Goal: Book appointment/travel/reservation: Book appointment/travel/reservation

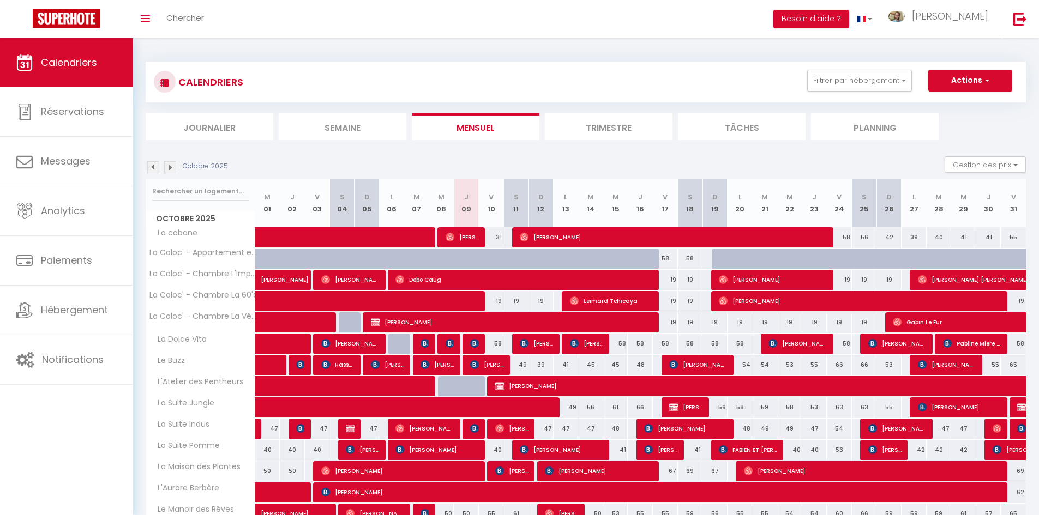
scroll to position [55, 0]
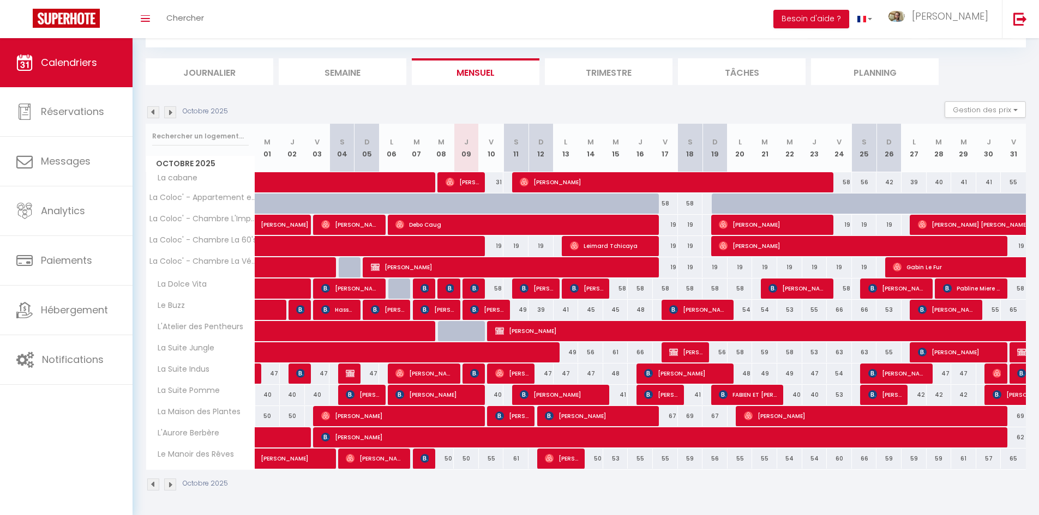
click at [593, 354] on div "56" at bounding box center [590, 352] width 25 height 20
type input "56"
type input "Mar 14 Octobre 2025"
type input "Mer 15 Octobre 2025"
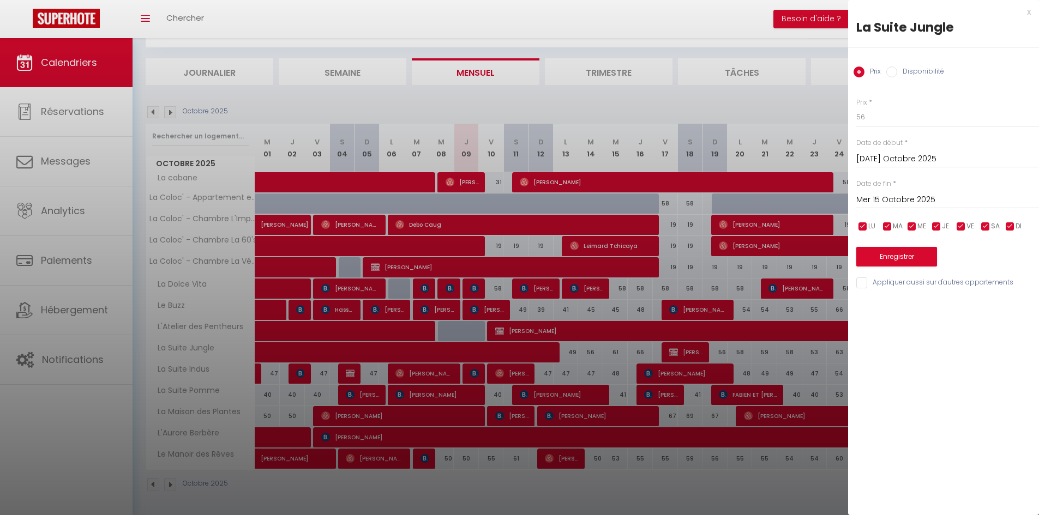
click at [647, 28] on div at bounding box center [519, 257] width 1039 height 515
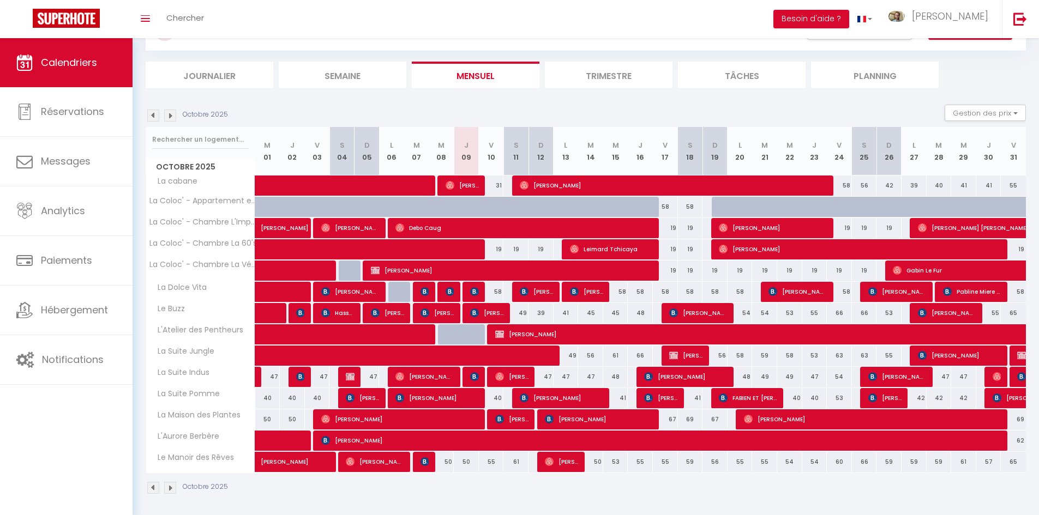
scroll to position [0, 0]
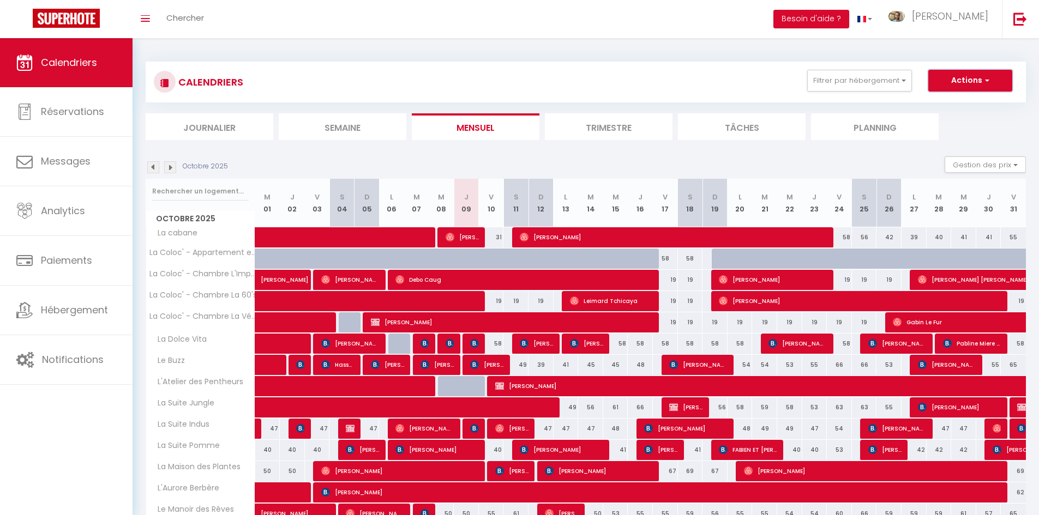
click at [987, 79] on span "button" at bounding box center [985, 80] width 7 height 11
click at [933, 105] on link "Nouvelle réservation" at bounding box center [958, 106] width 95 height 16
select select
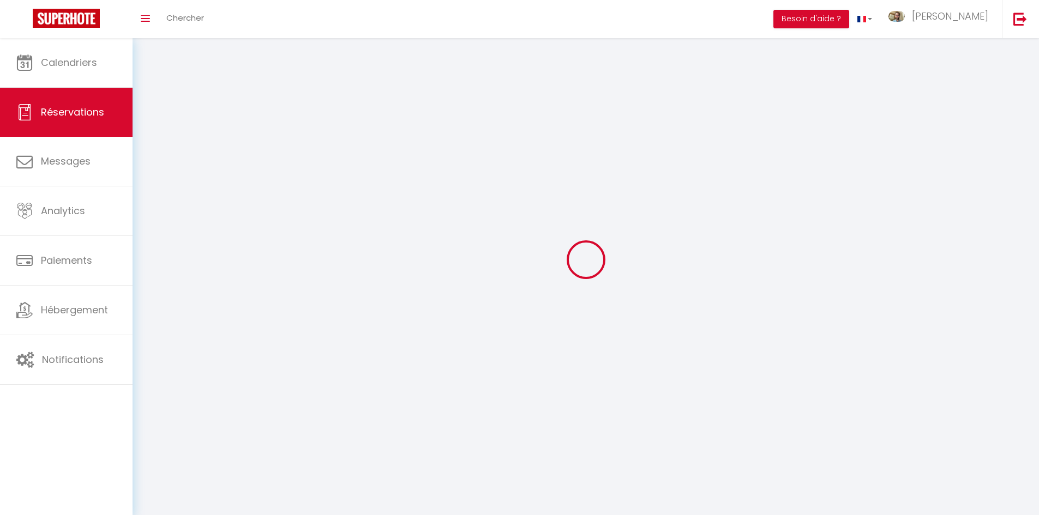
select select
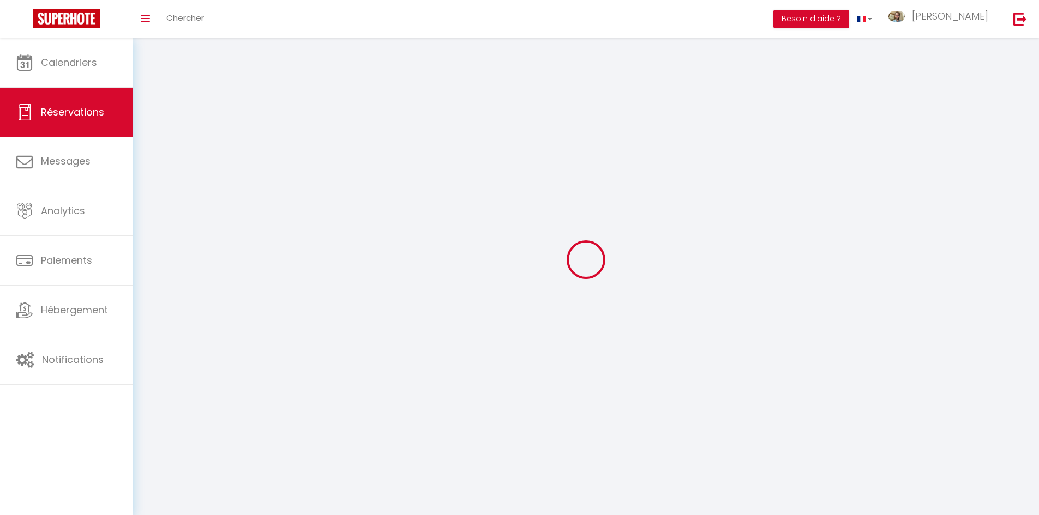
select select
checkbox input "false"
select select
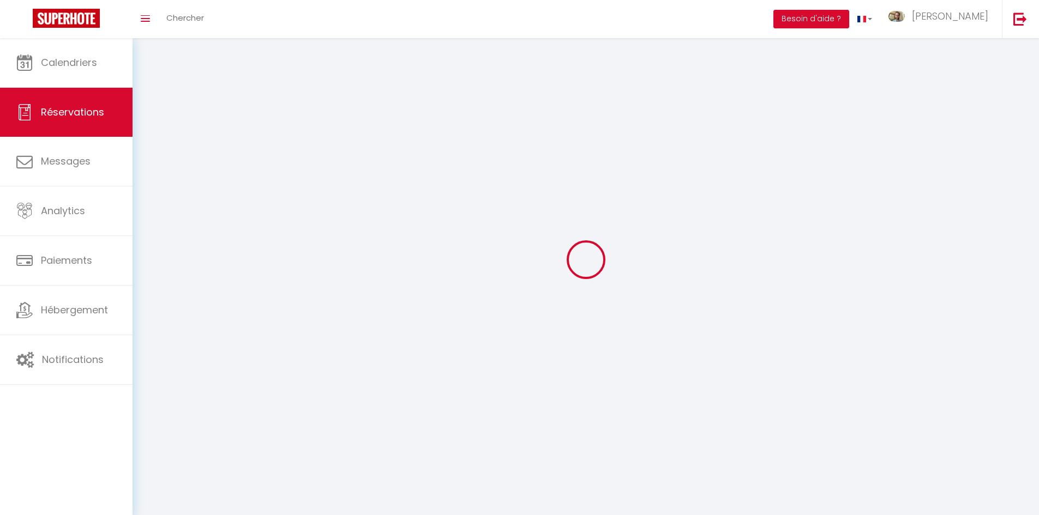
select select
checkbox input "false"
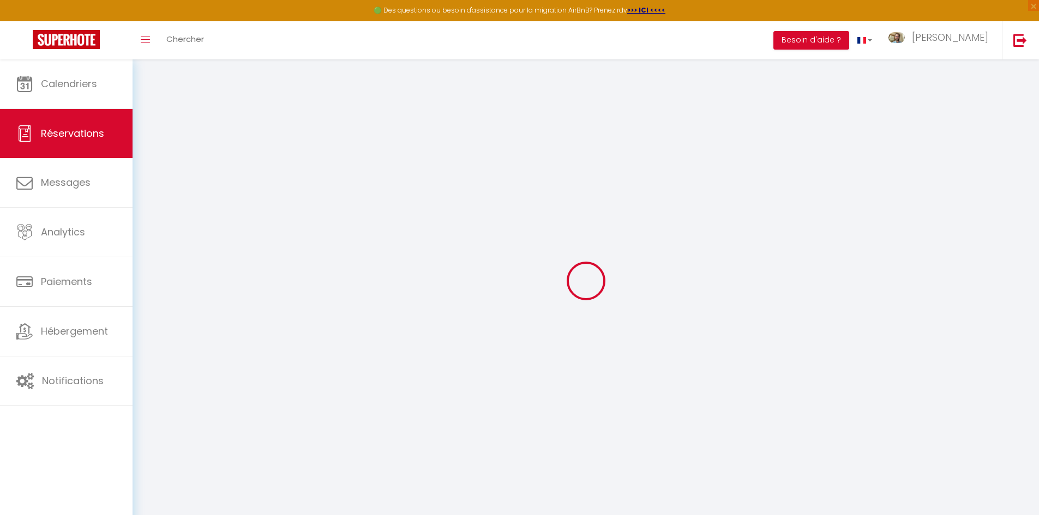
select select
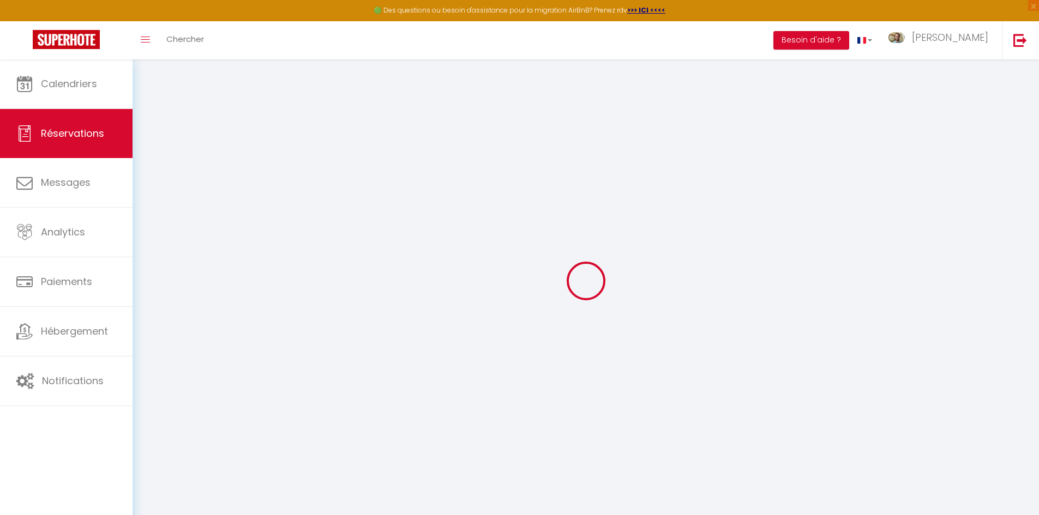
select select
checkbox input "false"
select select
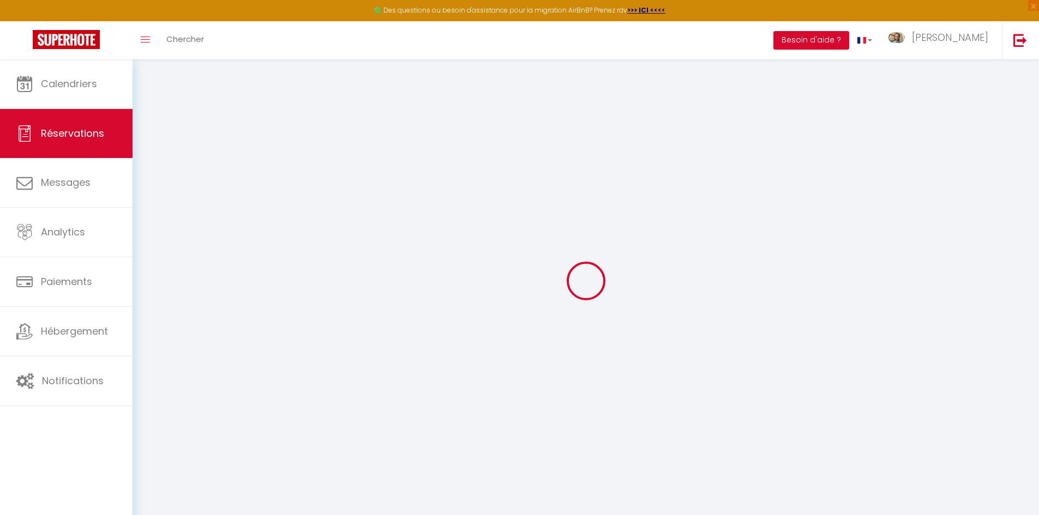
select select
checkbox input "false"
select select
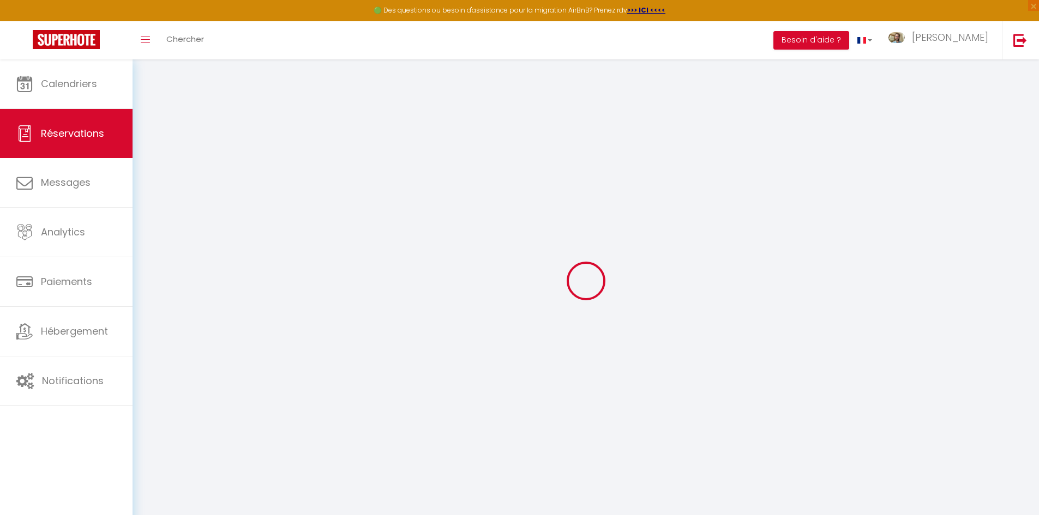
select select
checkbox input "false"
select select
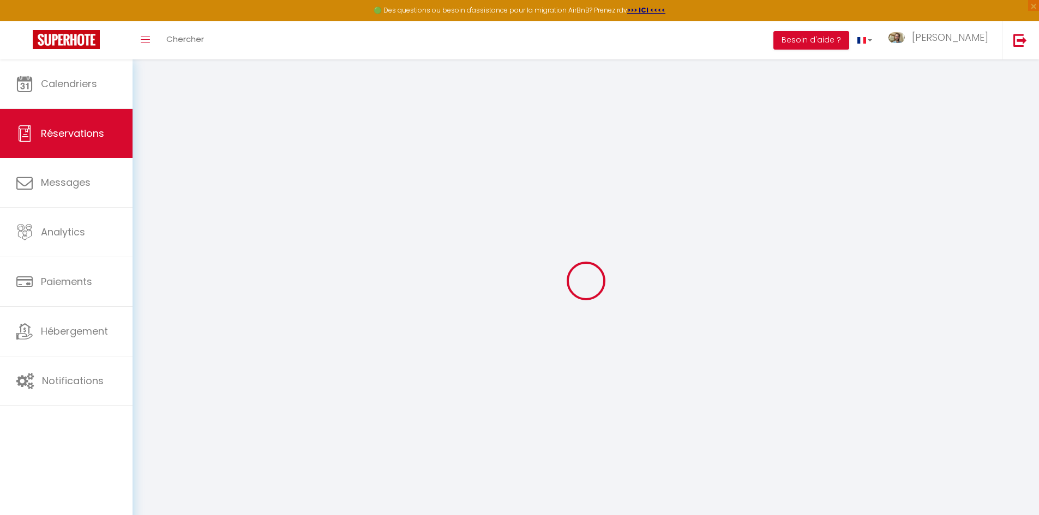
select select
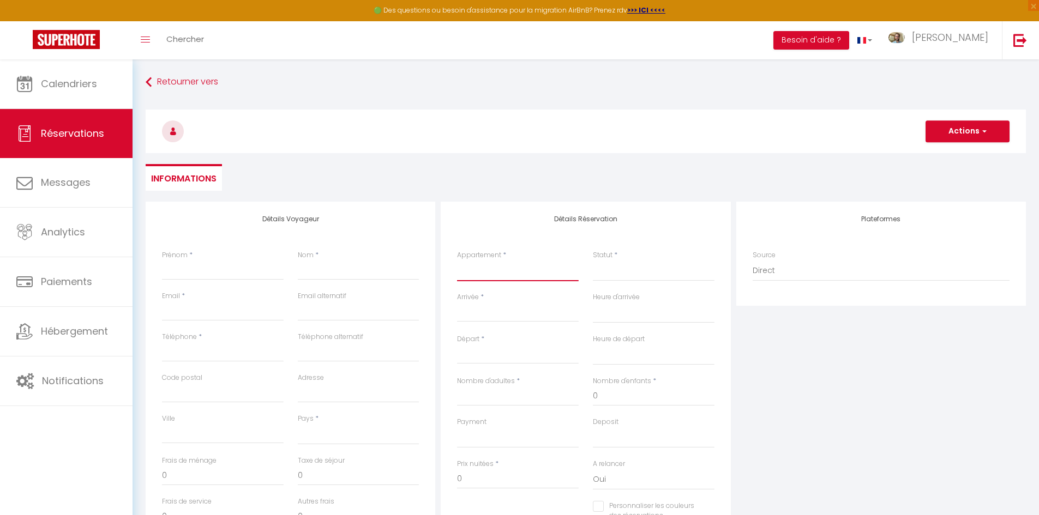
click at [483, 268] on select "La Suite Jungle La Suite Indus La Suite Pomme La Maison des Plantes L'Aurore Be…" at bounding box center [518, 271] width 122 height 21
select select "9455"
click at [457, 261] on select "La Suite Jungle La Suite Indus La Suite Pomme La Maison des Plantes L'Aurore Be…" at bounding box center [518, 271] width 122 height 21
select select
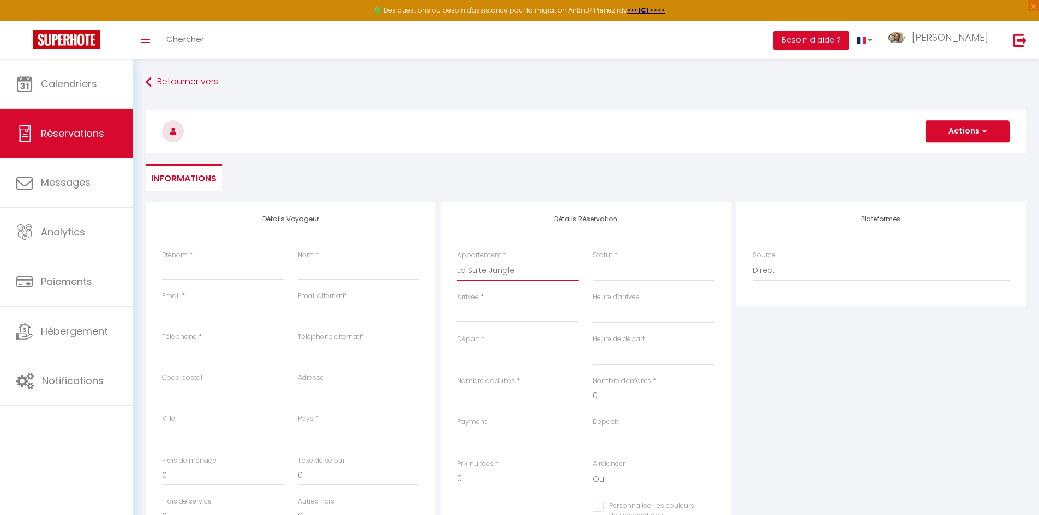
select select
checkbox input "false"
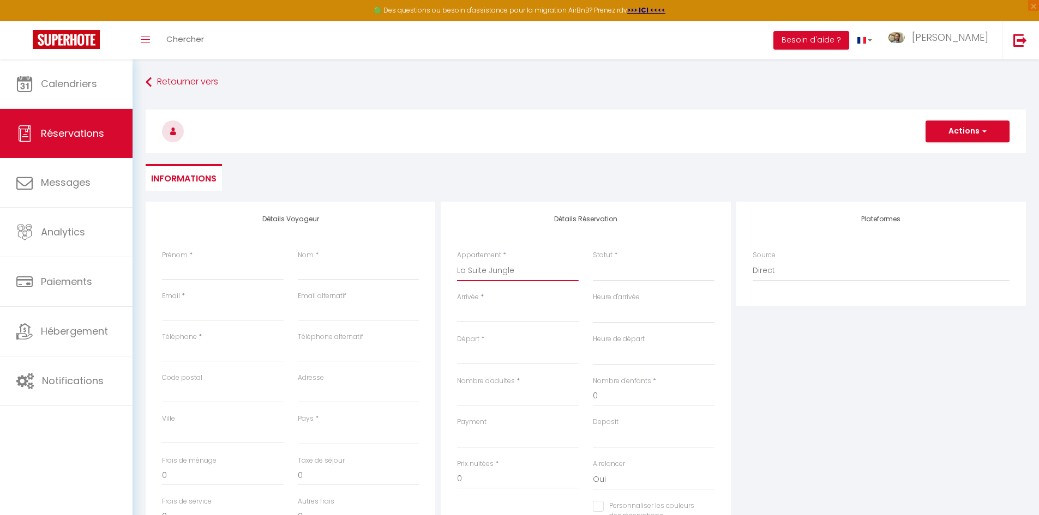
select select
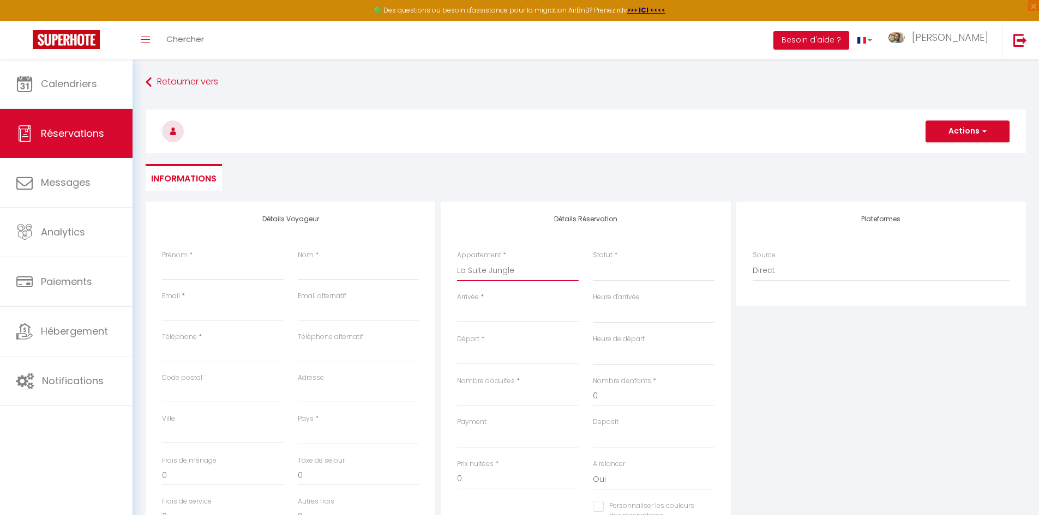
select select
checkbox input "false"
click at [618, 273] on select "Confirmé Non Confirmé Annulé Annulé par le voyageur No Show Request" at bounding box center [654, 271] width 122 height 21
select select "2"
click at [593, 261] on select "Confirmé Non Confirmé Annulé Annulé par le voyageur No Show Request" at bounding box center [654, 271] width 122 height 21
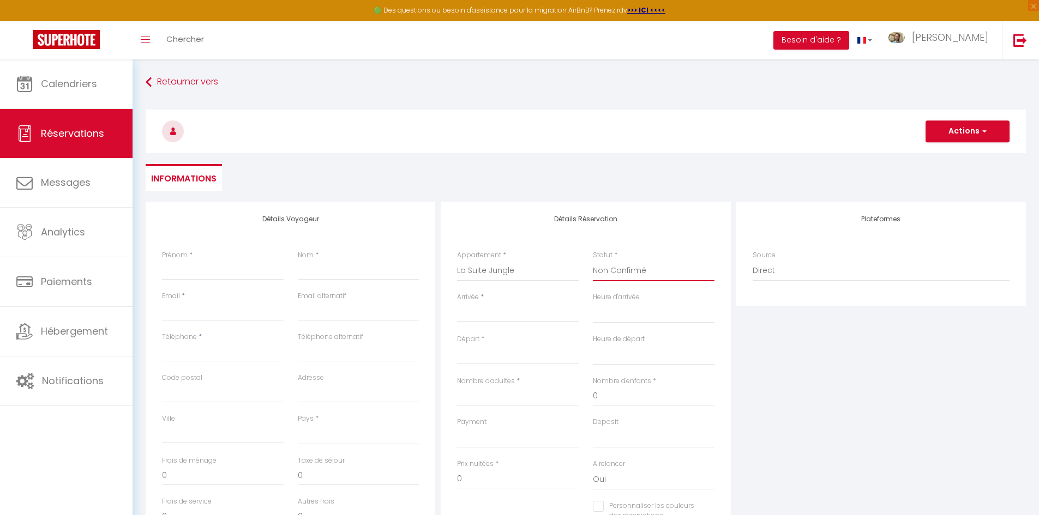
select select
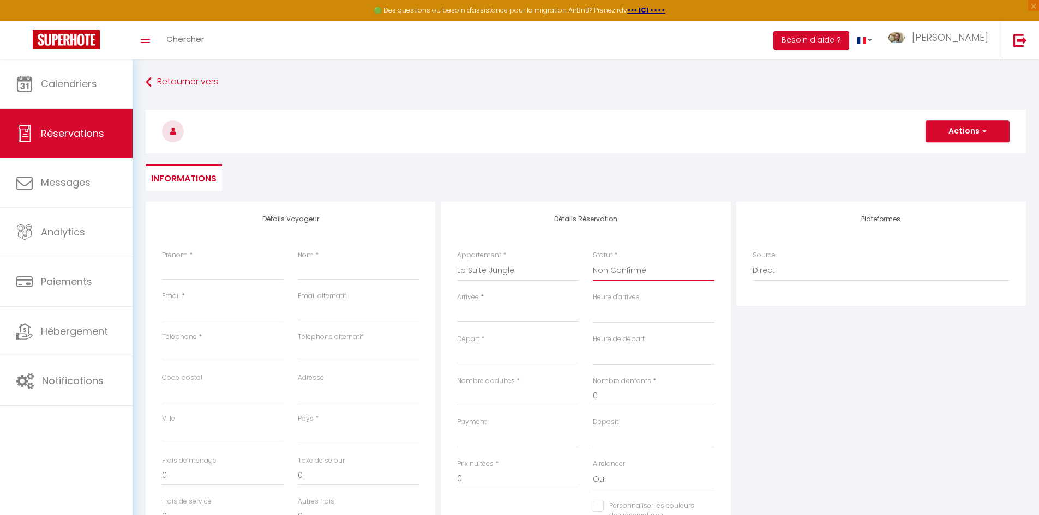
checkbox input "false"
click at [230, 272] on input "Prénom" at bounding box center [223, 271] width 122 height 20
click at [301, 272] on input "Nom" at bounding box center [359, 271] width 122 height 20
type input "M"
select select
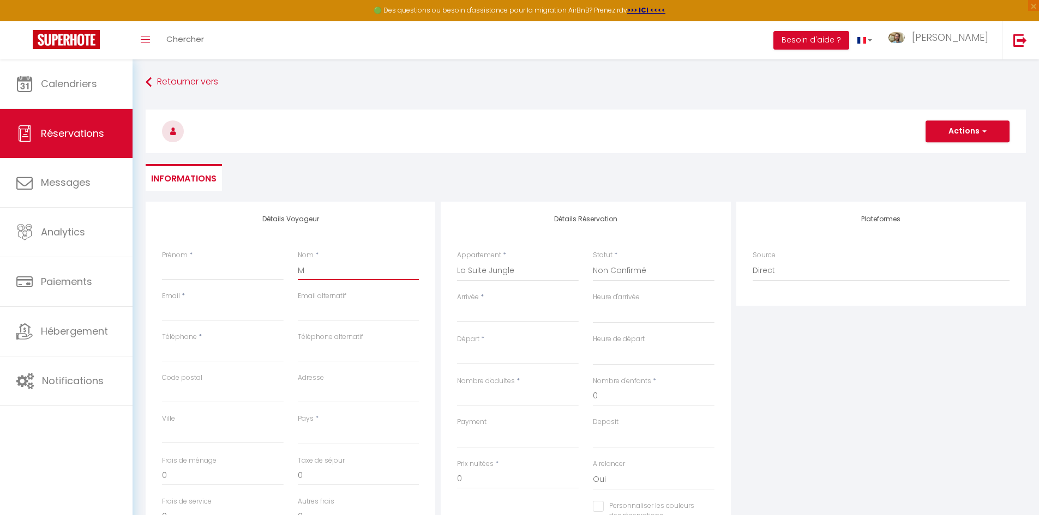
select select
checkbox input "false"
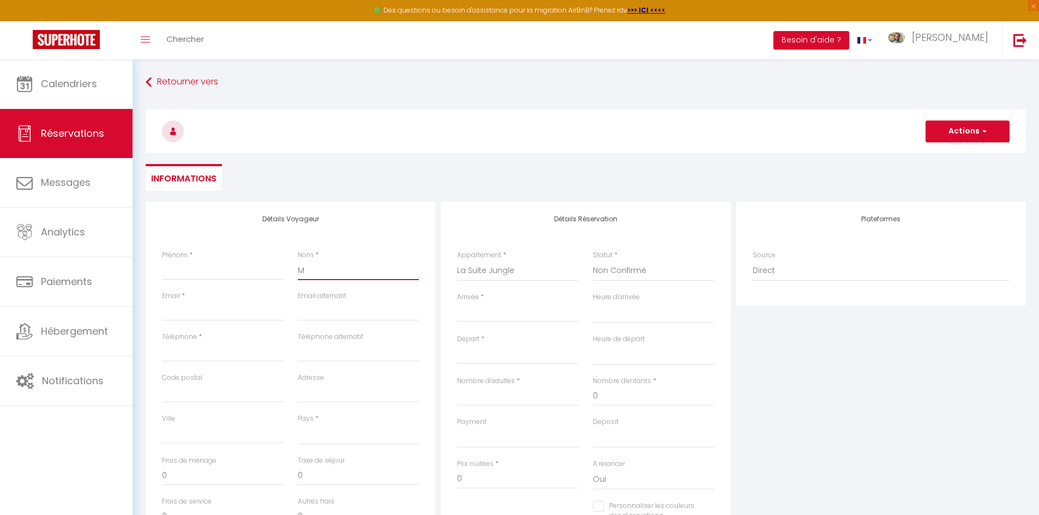
type input "ME"
select select
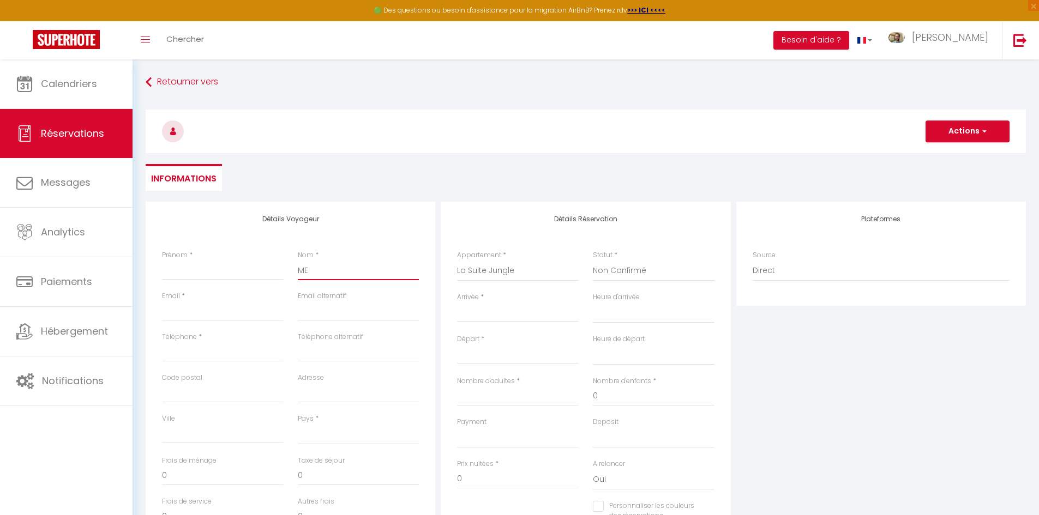
select select
checkbox input "false"
type input "MER"
select select
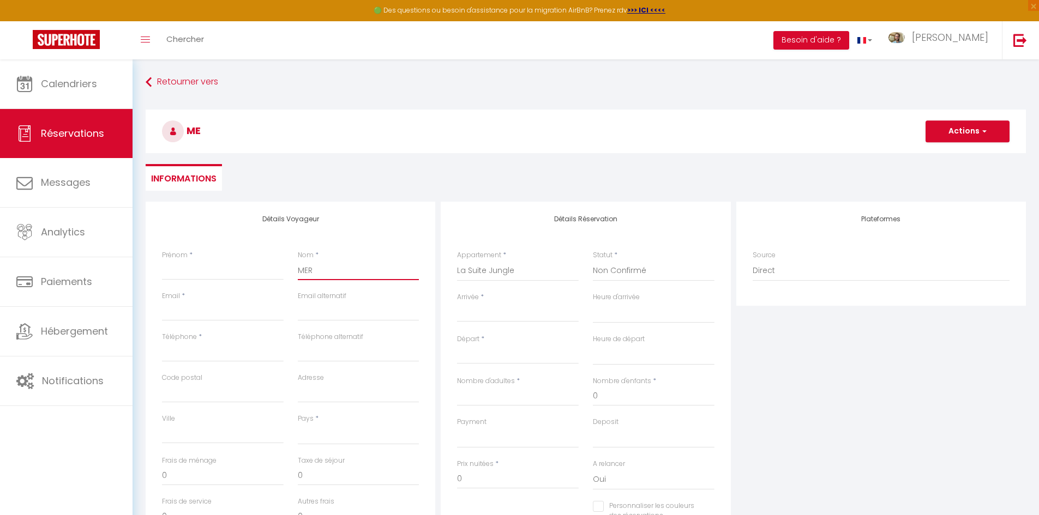
select select
checkbox input "false"
type input "MERV"
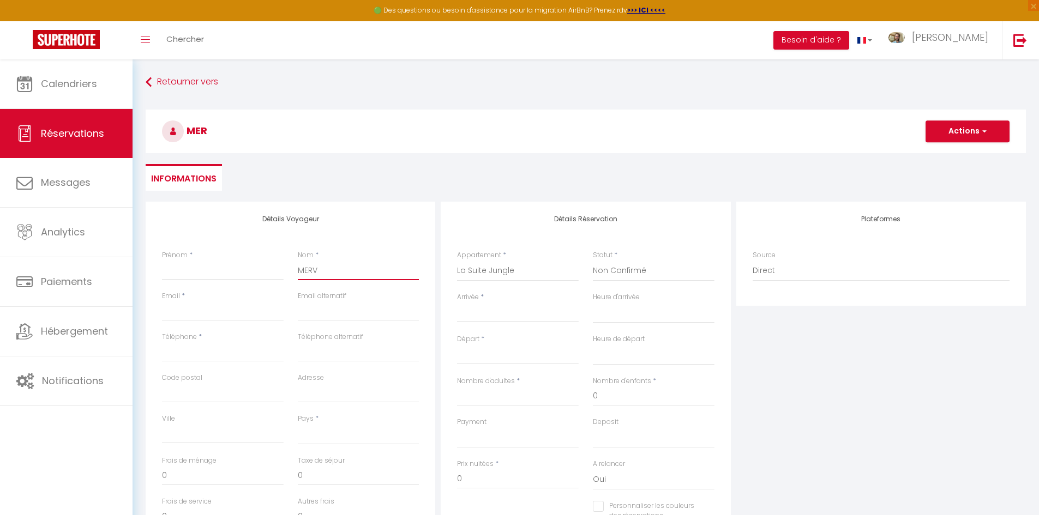
select select
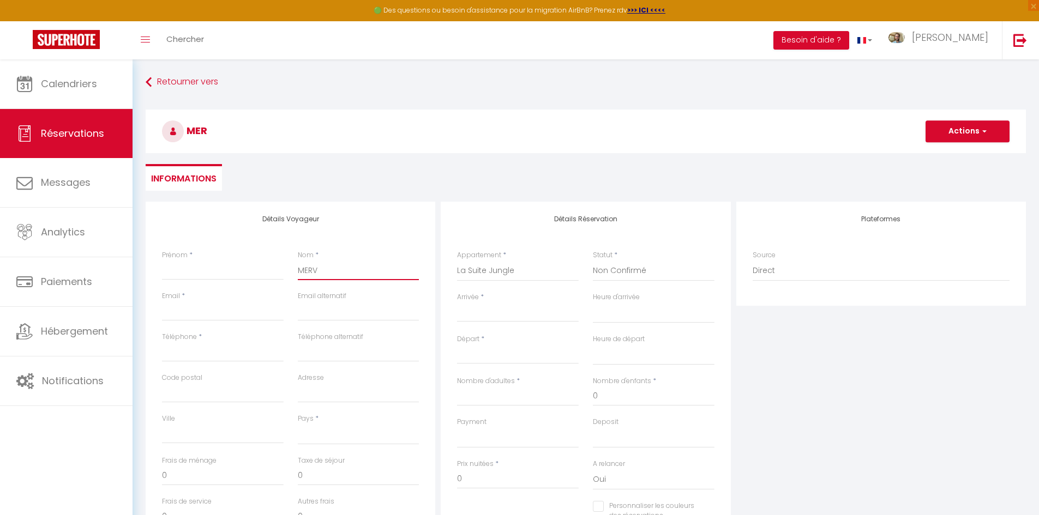
checkbox input "false"
type input "MERVE"
select select
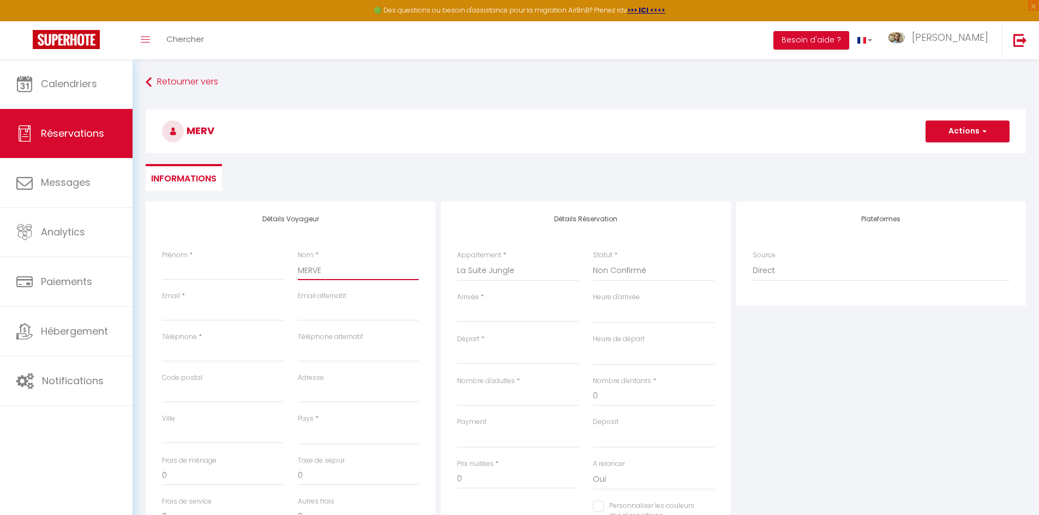
select select
checkbox input "false"
type input "MERVEI"
select select
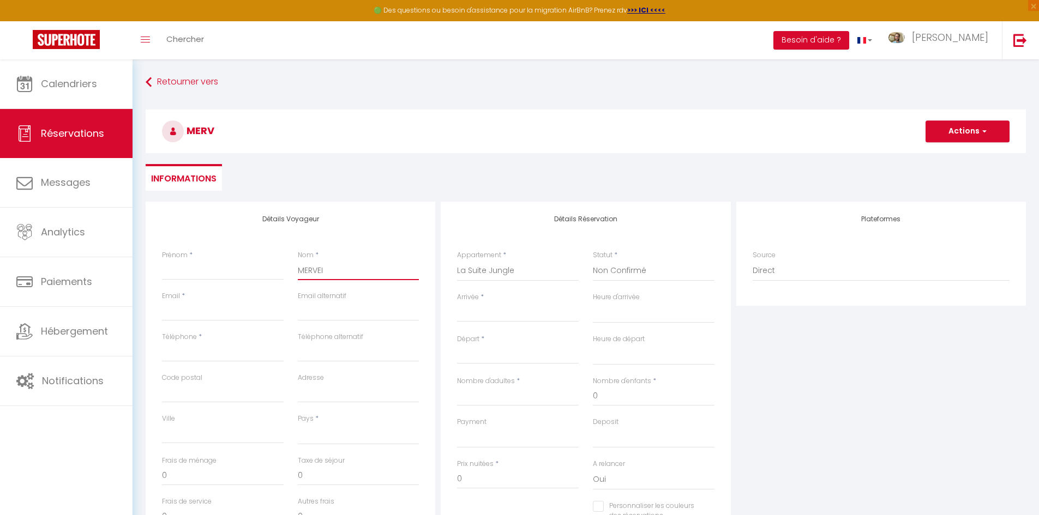
select select
checkbox input "false"
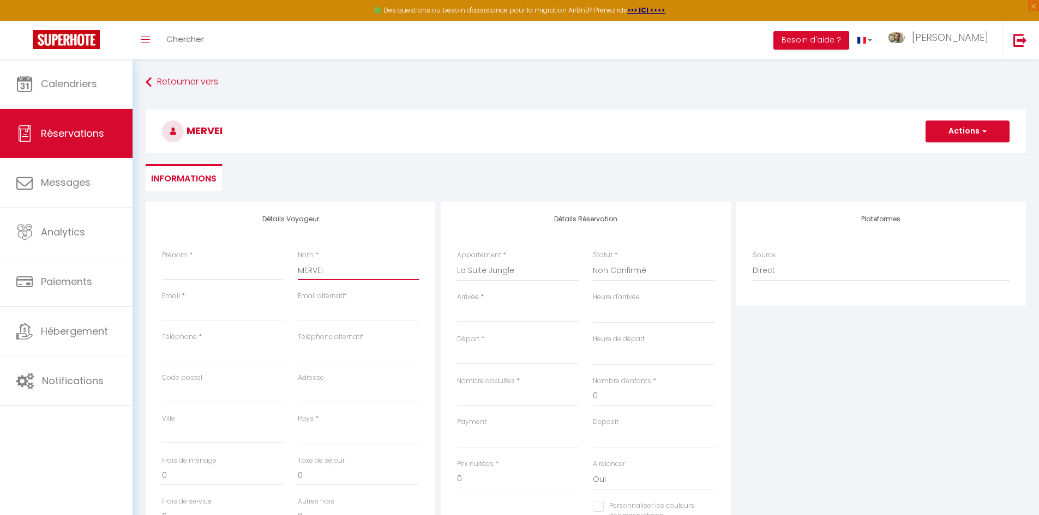
type input "MERVEIL"
select select
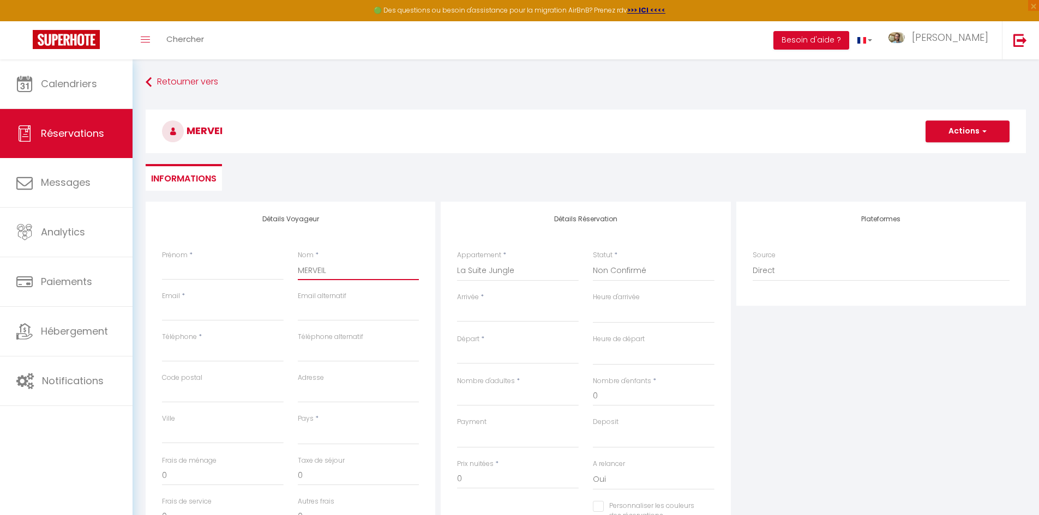
select select
checkbox input "false"
type input "MERVEILL"
select select
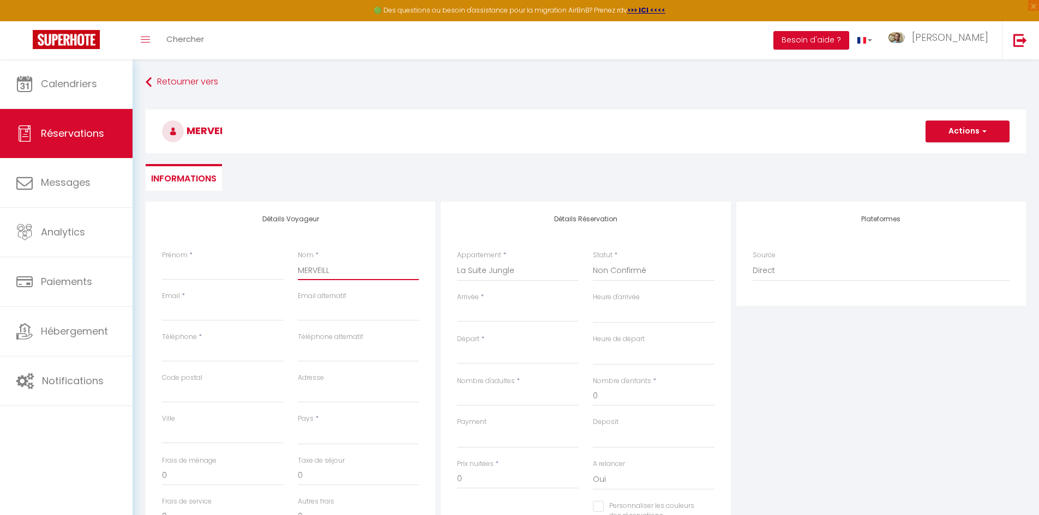
select select
checkbox input "false"
type input "MERVEILLE"
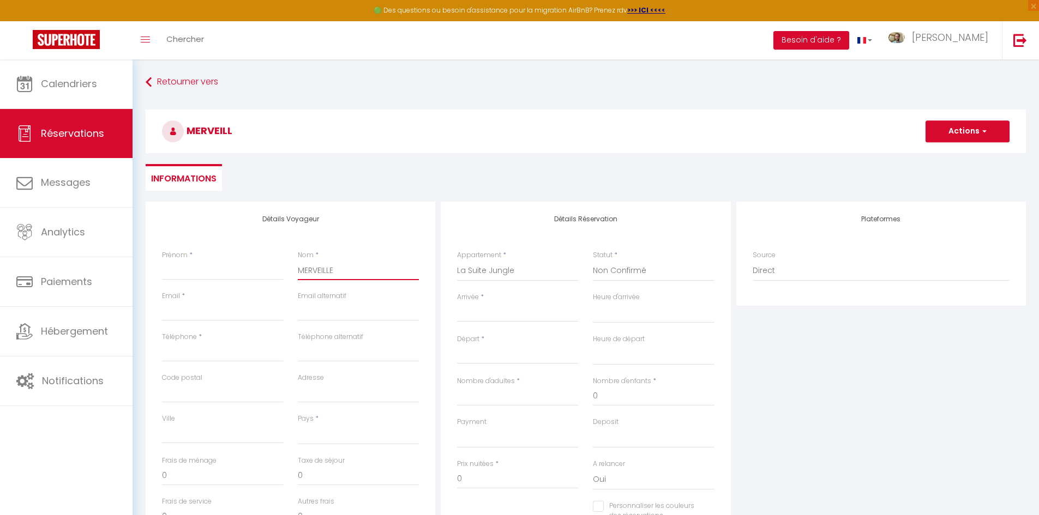
select select
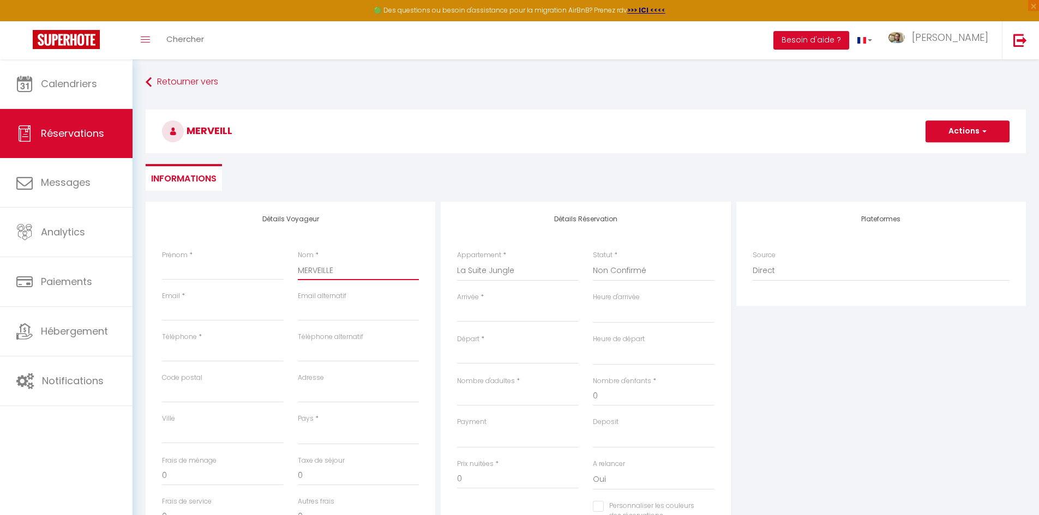
checkbox input "false"
type input "MERVEILLEU"
select select
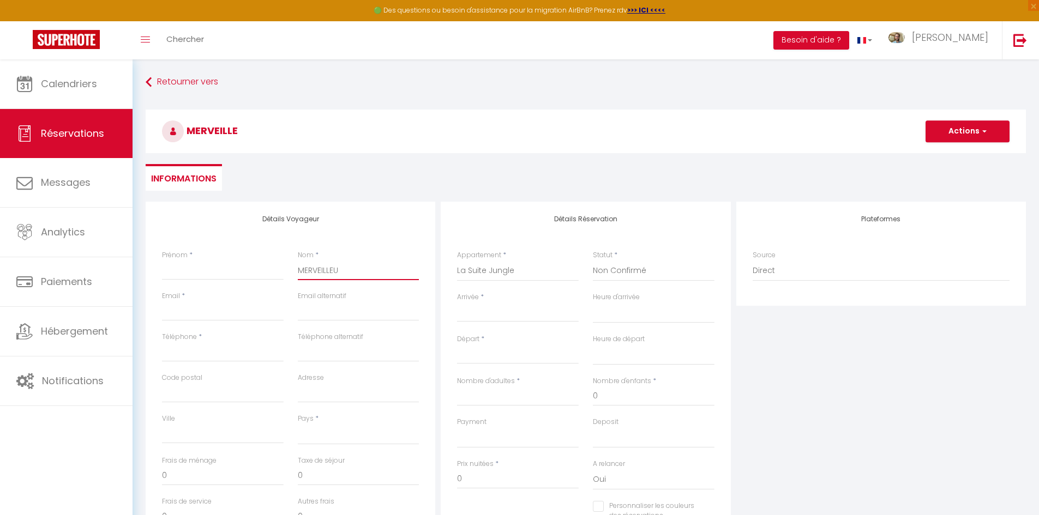
select select
checkbox input "false"
type input "MERVEILLEUX"
select select
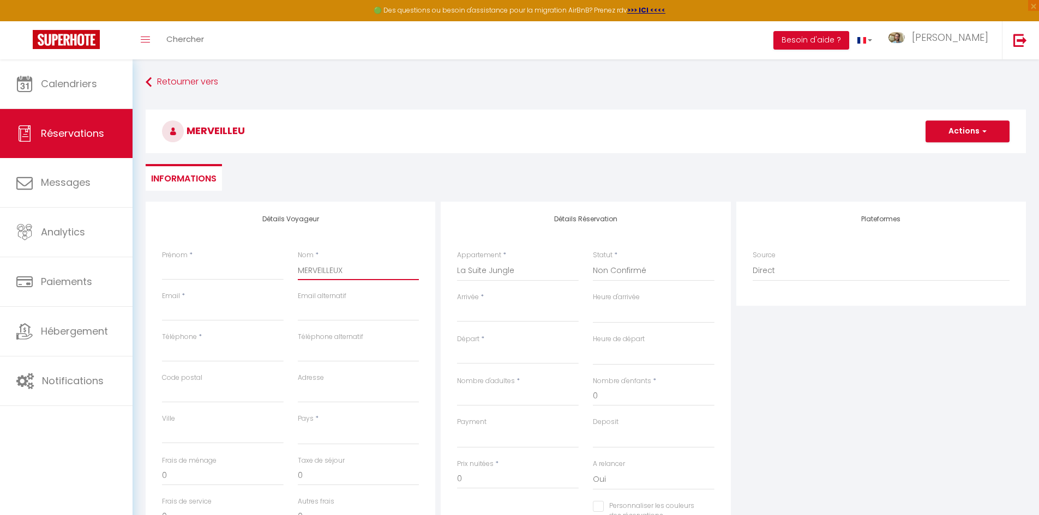
select select
checkbox input "false"
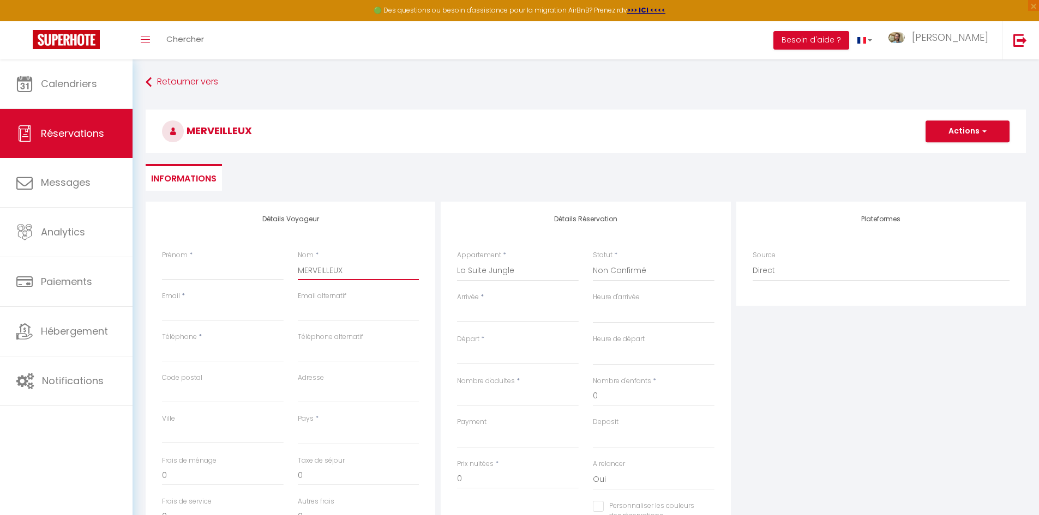
type input "MERVEILLEUX"
click at [263, 276] on input "Prénom" at bounding box center [223, 271] width 122 height 20
type input "J"
select select
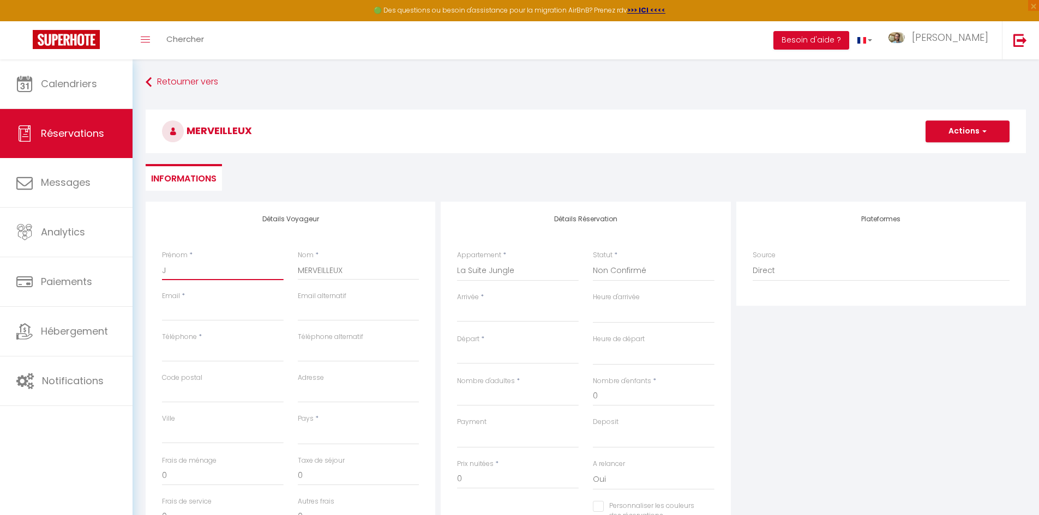
select select
checkbox input "false"
type input "Jo"
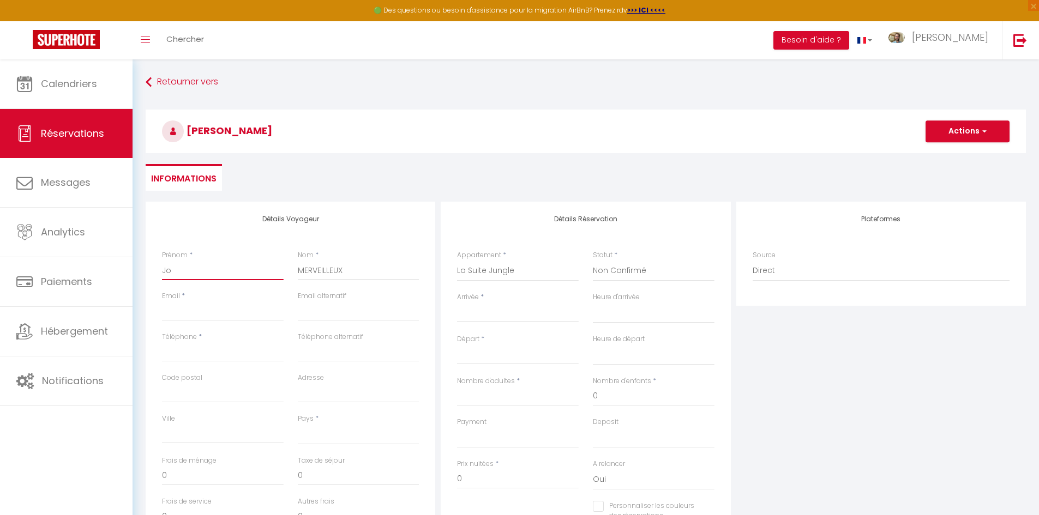
select select
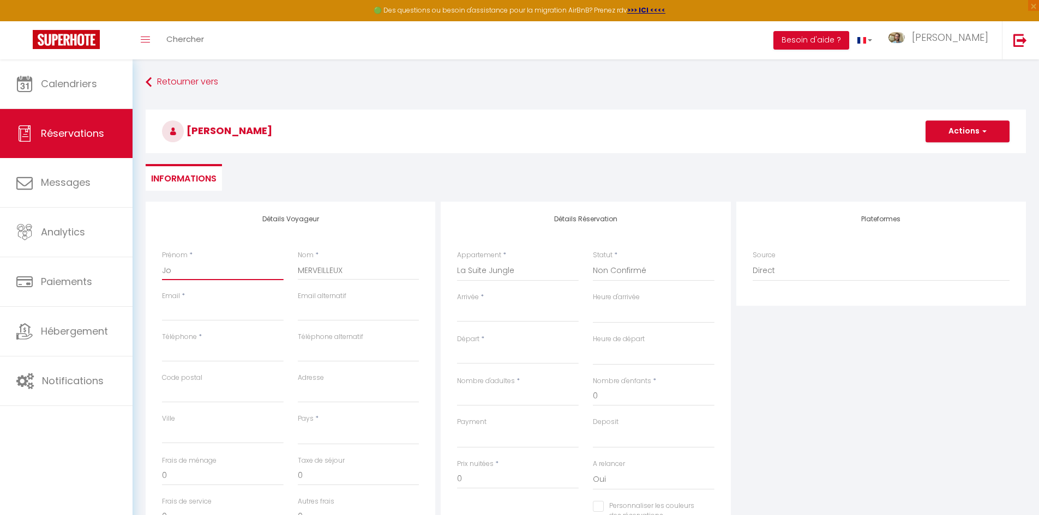
checkbox input "false"
type input "Jos"
select select
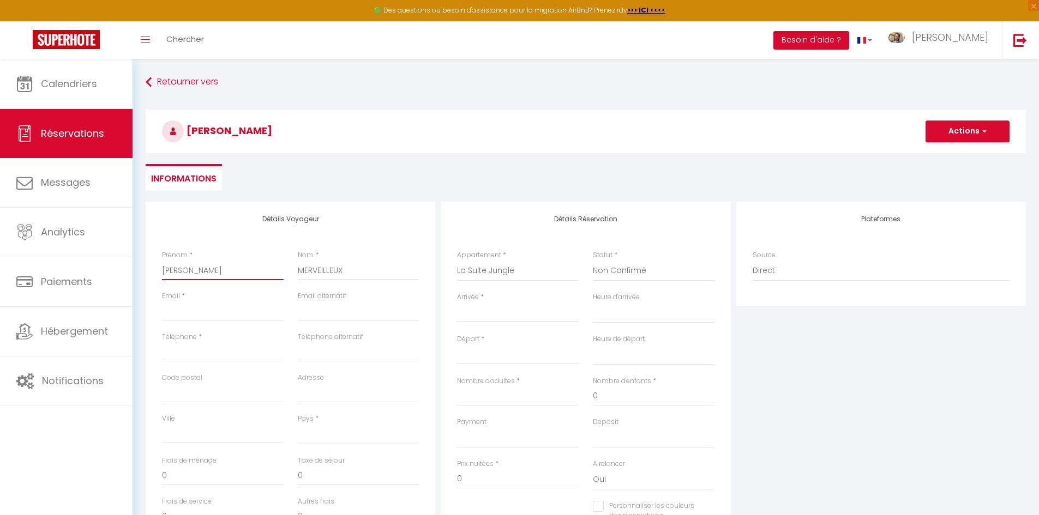
select select
checkbox input "false"
type input "Jose"
select select
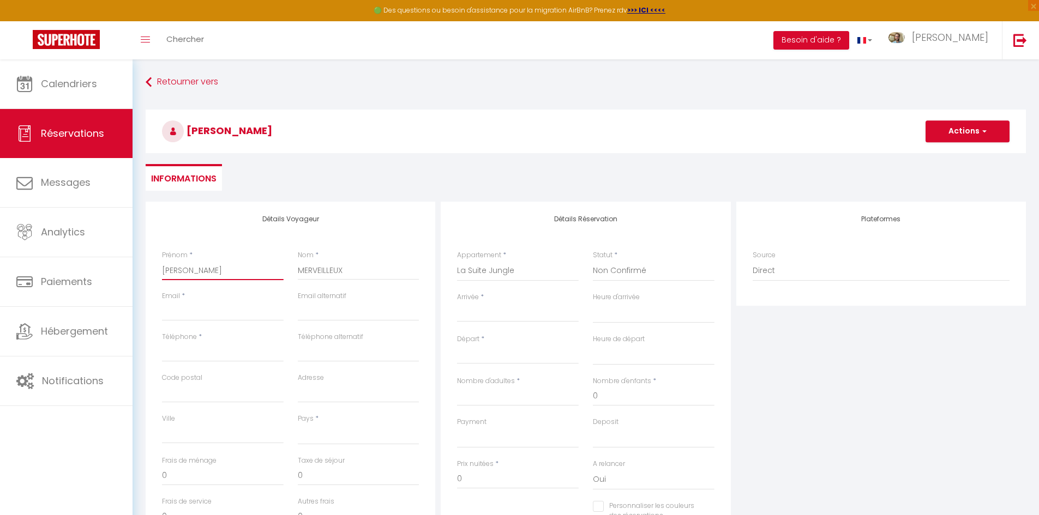
select select
checkbox input "false"
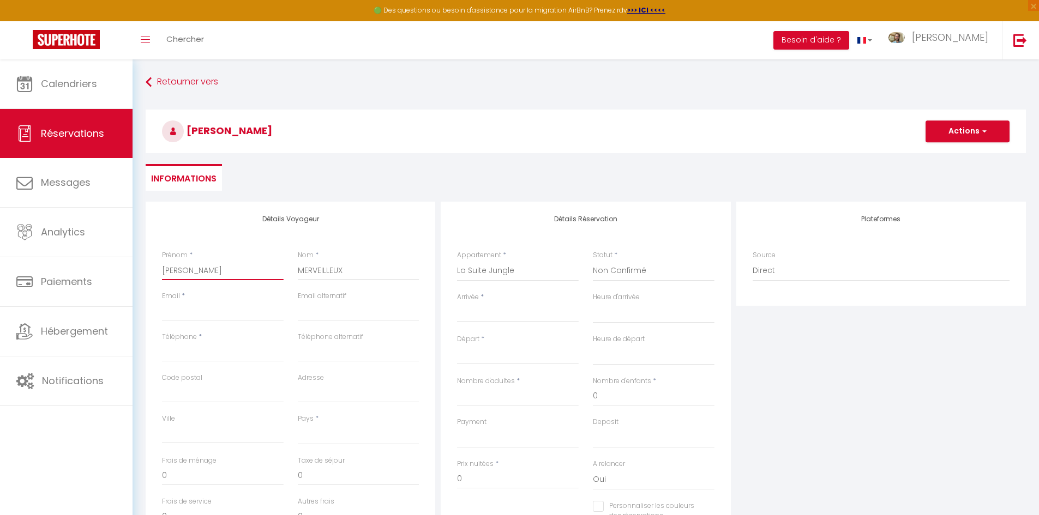
type input "Josep"
select select
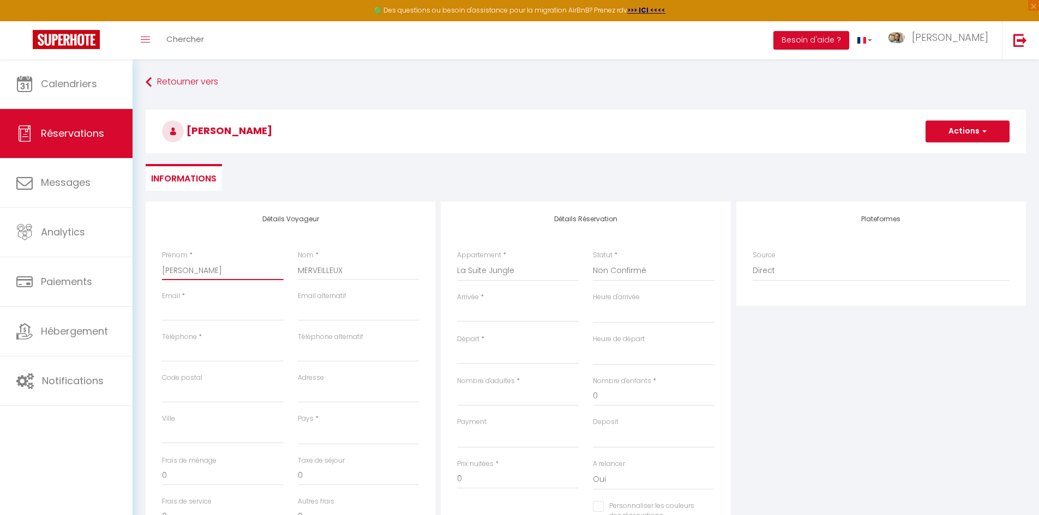
select select
checkbox input "false"
type input "Joseph"
select select
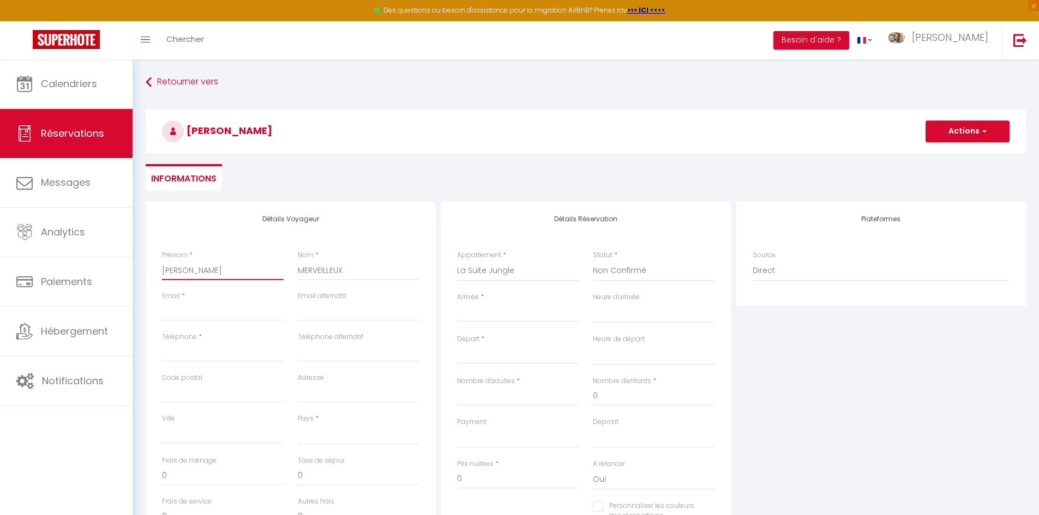
select select
checkbox input "false"
type input "Joseph"
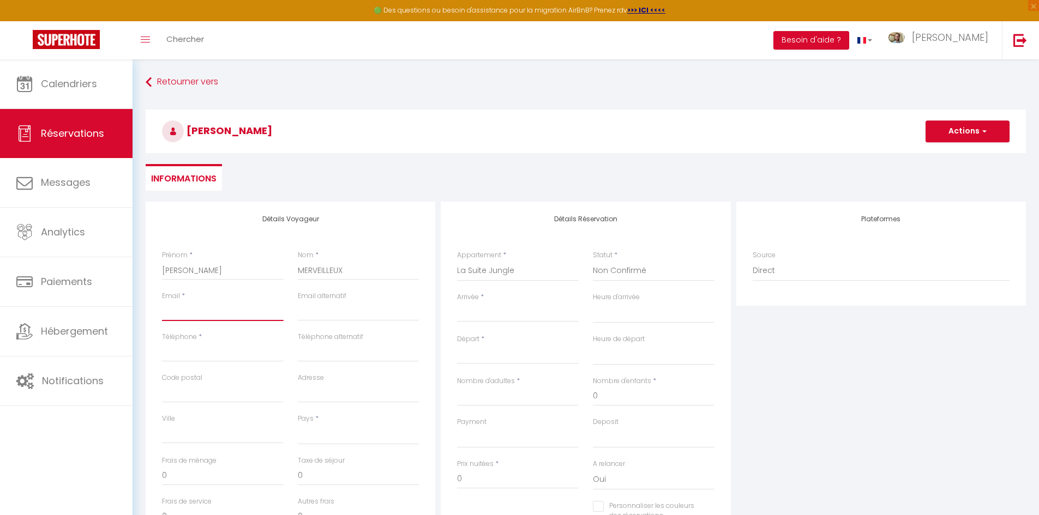
type input "j"
select select
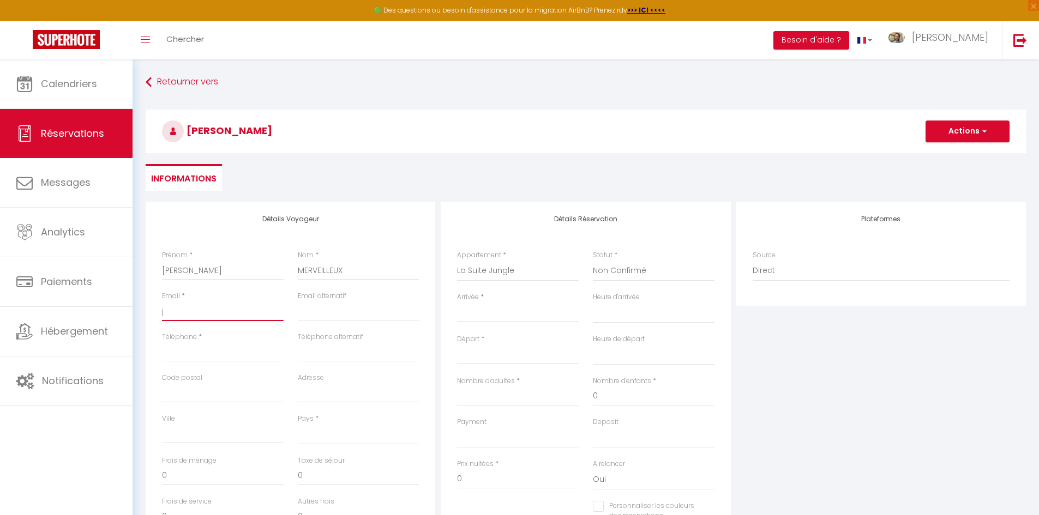
select select
checkbox input "false"
type input "jo"
select select
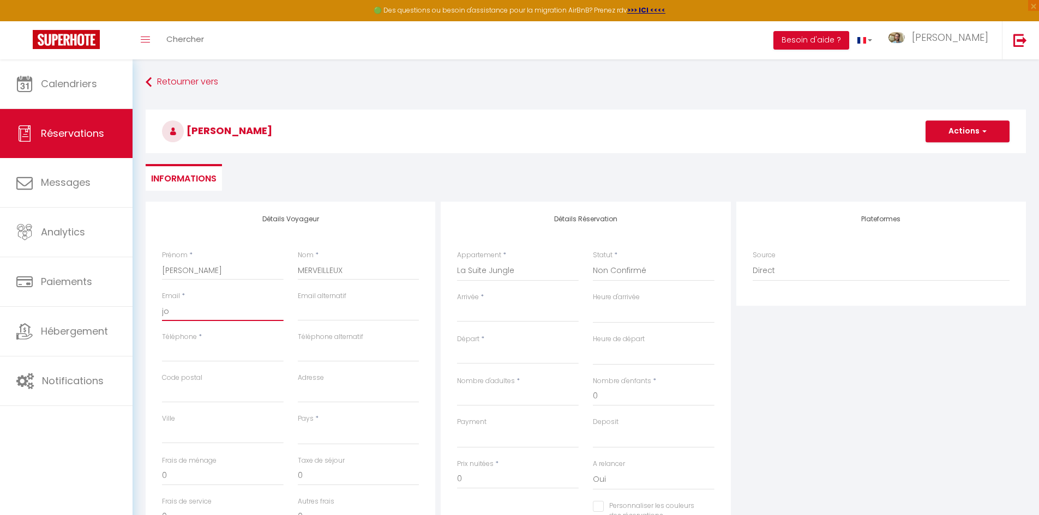
select select
checkbox input "false"
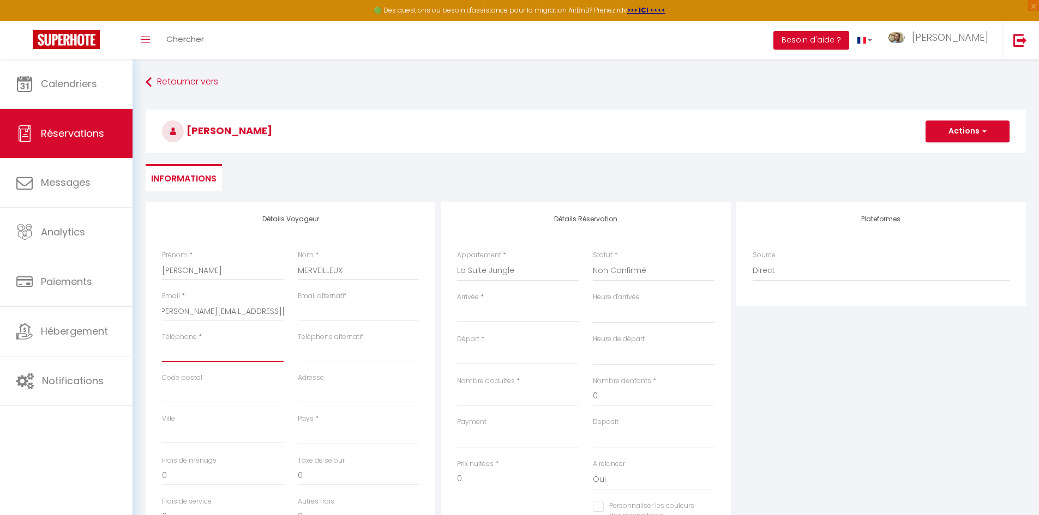
click at [250, 343] on input "Téléphone" at bounding box center [223, 352] width 122 height 20
click at [227, 390] on input "Code postal" at bounding box center [223, 393] width 122 height 20
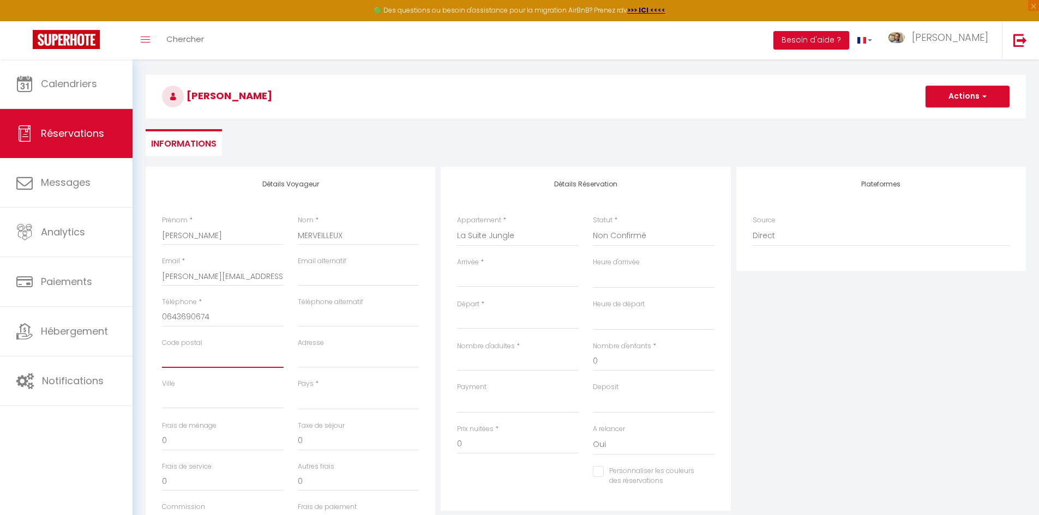
scroll to position [55, 0]
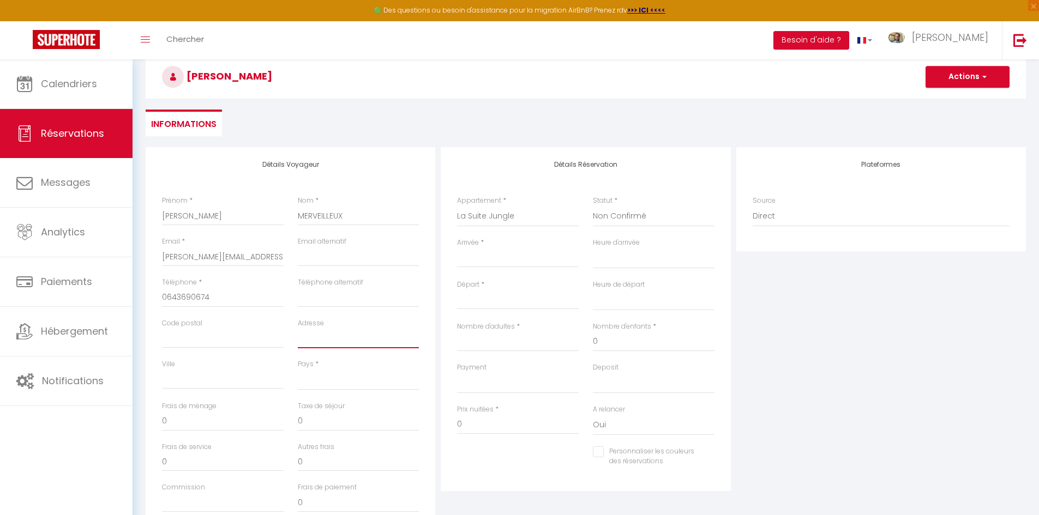
click at [335, 343] on input "Adresse" at bounding box center [359, 339] width 122 height 20
click at [215, 334] on input "Code postal" at bounding box center [223, 339] width 122 height 20
click at [334, 385] on select "France Portugal Afghanistan Albania Algeria American Samoa Andorra Angola Angui…" at bounding box center [359, 380] width 122 height 21
click at [298, 370] on select "France Portugal Afghanistan Albania Algeria American Samoa Andorra Angola Angui…" at bounding box center [359, 380] width 122 height 21
click at [439, 371] on div "Détails Réservation Appartement * La Suite Jungle La Suite Indus La Suite Pomme…" at bounding box center [585, 342] width 295 height 390
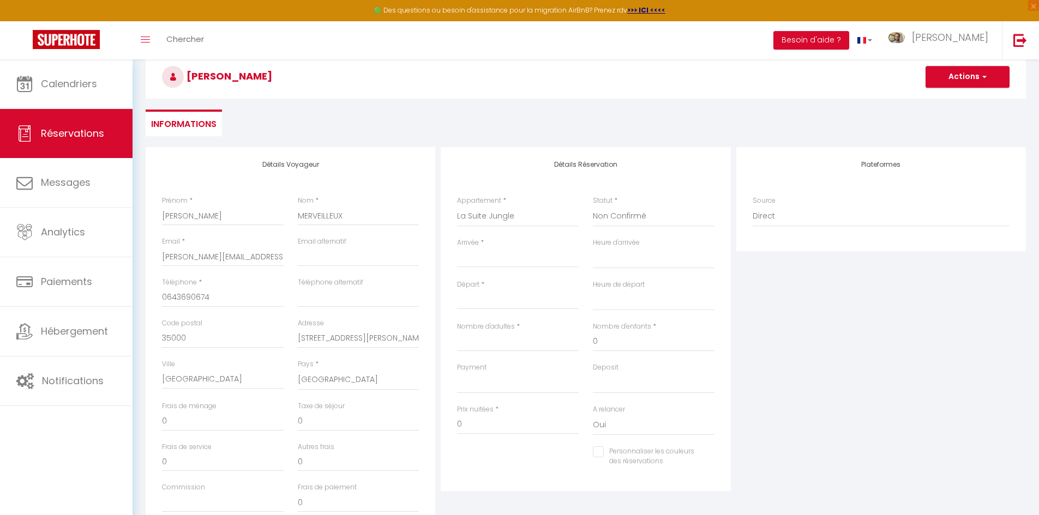
click at [437, 372] on div "Détails Voyageur Prénom * Joseph Nom * MERVEILLEUX Email * joseph.merveilleux35…" at bounding box center [290, 342] width 295 height 390
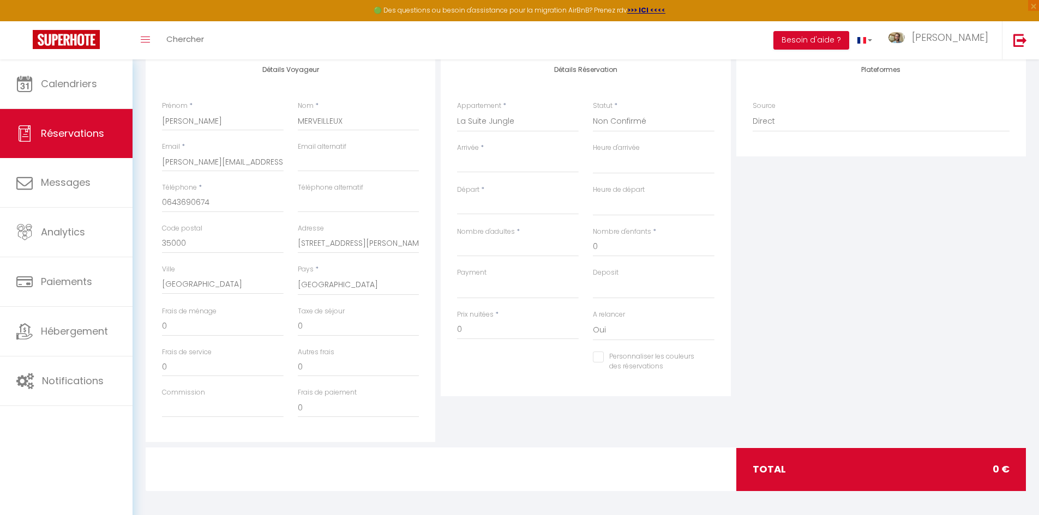
scroll to position [153, 0]
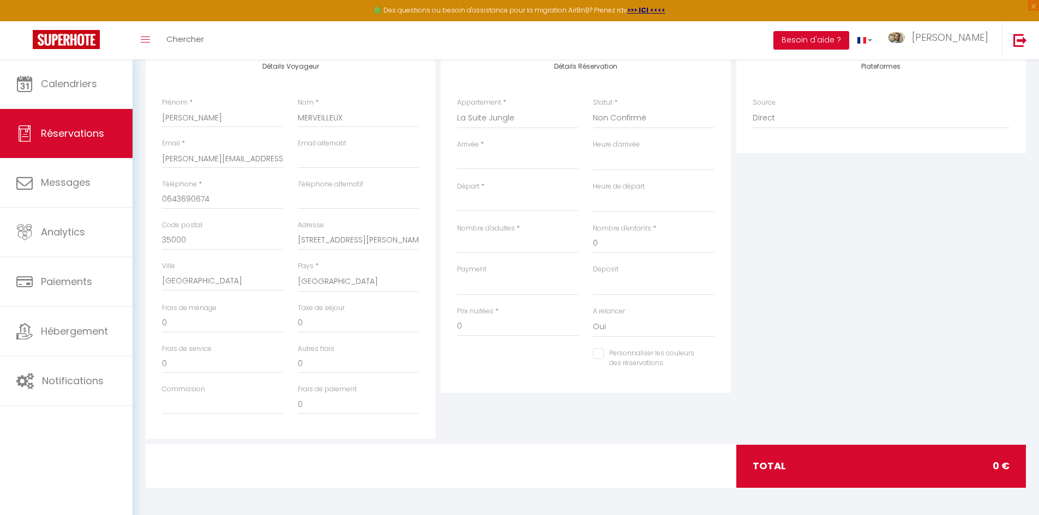
click at [499, 163] on input "Arrivée" at bounding box center [518, 161] width 122 height 14
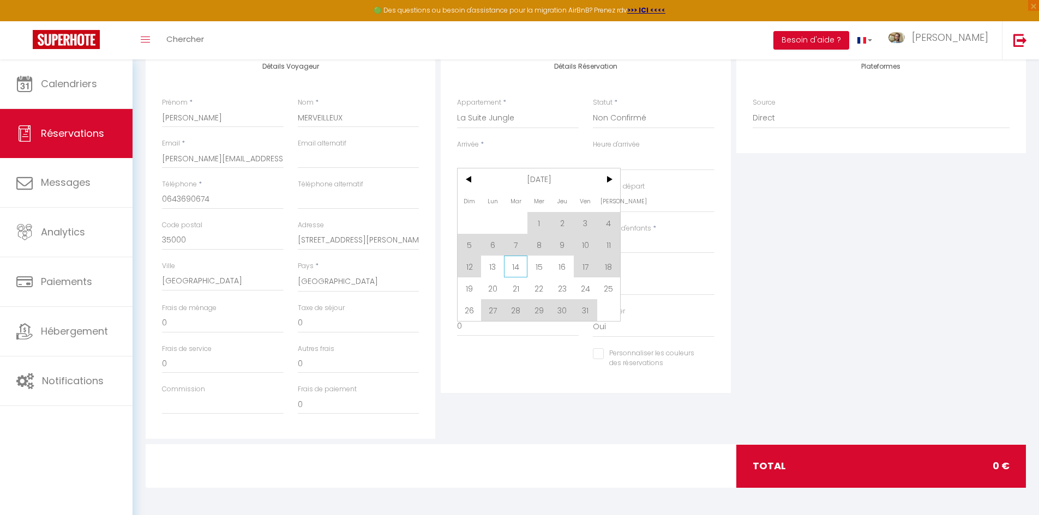
click at [517, 263] on span "14" at bounding box center [515, 267] width 23 height 22
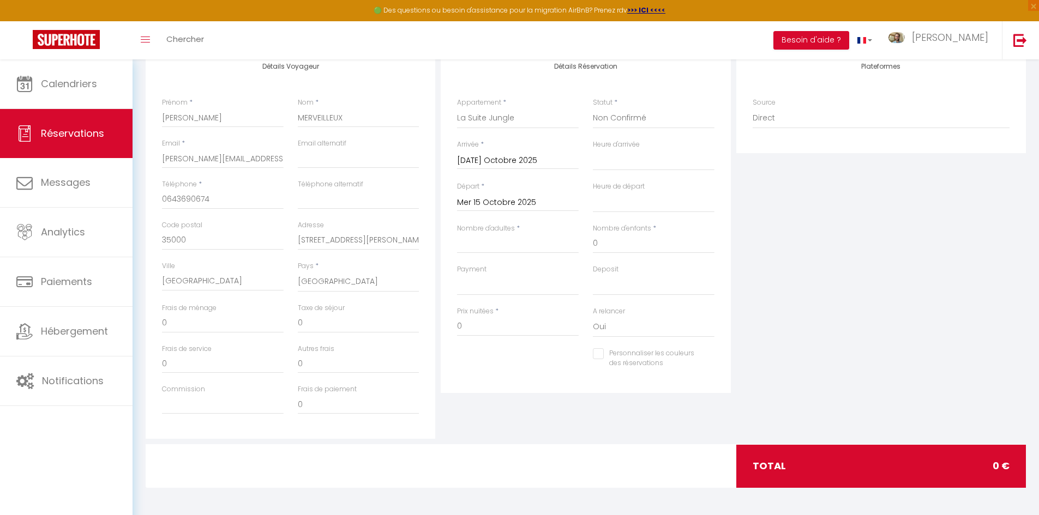
click at [520, 267] on div "Payment OK KO" at bounding box center [518, 279] width 122 height 31
click at [627, 160] on select "00:00 00:30 01:00 01:30 02:00 02:30 03:00 03:30 04:00 04:30 05:00 05:30 06:00 0…" at bounding box center [654, 160] width 122 height 21
click at [593, 150] on select "00:00 00:30 01:00 01:30 02:00 02:30 03:00 03:30 04:00 04:30 05:00 05:30 06:00 0…" at bounding box center [654, 160] width 122 height 21
click at [621, 203] on select "00:00 00:30 01:00 01:30 02:00 02:30 03:00 03:30 04:00 04:30 05:00 05:30 06:00 0…" at bounding box center [654, 202] width 122 height 21
click at [593, 192] on select "00:00 00:30 01:00 01:30 02:00 02:30 03:00 03:30 04:00 04:30 05:00 05:30 06:00 0…" at bounding box center [654, 202] width 122 height 21
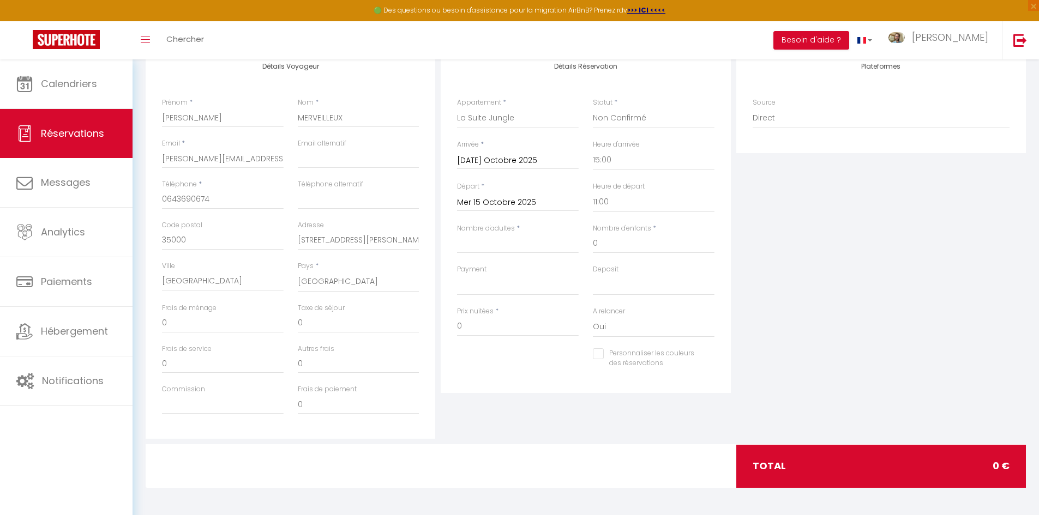
click at [510, 254] on div "Nombre d'adultes *" at bounding box center [518, 244] width 136 height 41
click at [503, 244] on input "Nombre d'adultes" at bounding box center [518, 244] width 122 height 20
drag, startPoint x: 997, startPoint y: 468, endPoint x: 978, endPoint y: 470, distance: 18.7
click at [978, 470] on span "87.6 €" at bounding box center [994, 465] width 32 height 15
click at [329, 324] on input "1" at bounding box center [359, 323] width 122 height 20
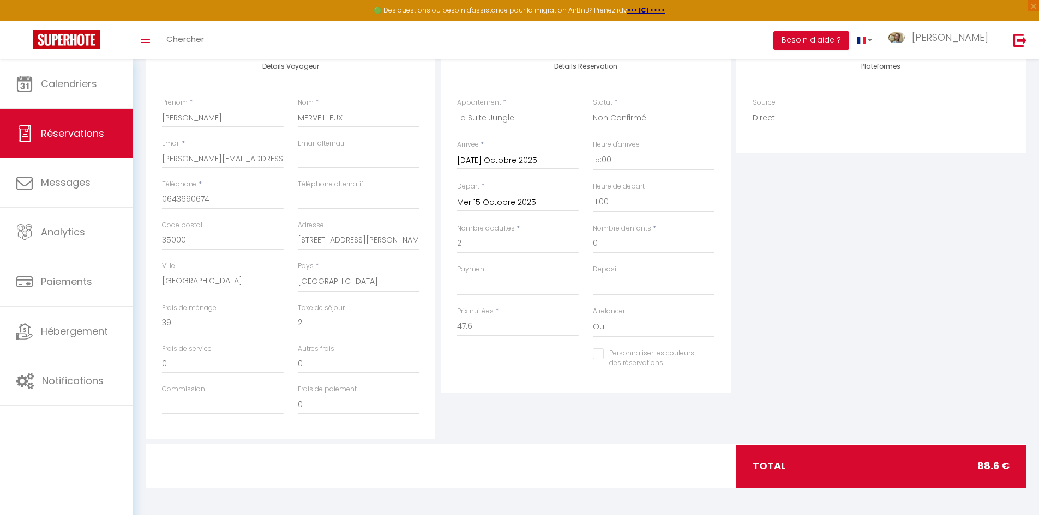
click at [507, 390] on div "Détails Réservation Appartement * La Suite Jungle La Suite Indus La Suite Pomme…" at bounding box center [585, 221] width 289 height 344
click at [492, 286] on select "OK KO" at bounding box center [518, 285] width 122 height 21
click at [457, 275] on select "OK KO" at bounding box center [518, 285] width 122 height 21
click at [616, 277] on select "OK KO" at bounding box center [654, 285] width 122 height 21
click at [593, 275] on select "OK KO" at bounding box center [654, 285] width 122 height 21
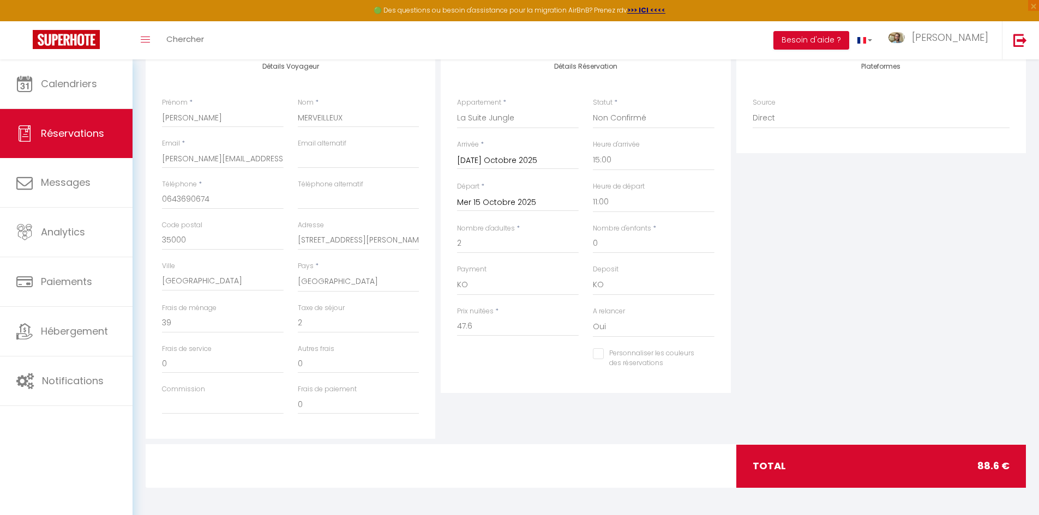
click at [532, 373] on div "Personnaliser les couleurs des réservations #D7092E" at bounding box center [586, 364] width 272 height 32
click at [212, 400] on input "Commission" at bounding box center [223, 405] width 122 height 20
click at [530, 362] on div "Personnaliser les couleurs des réservations #D7092E" at bounding box center [586, 364] width 272 height 32
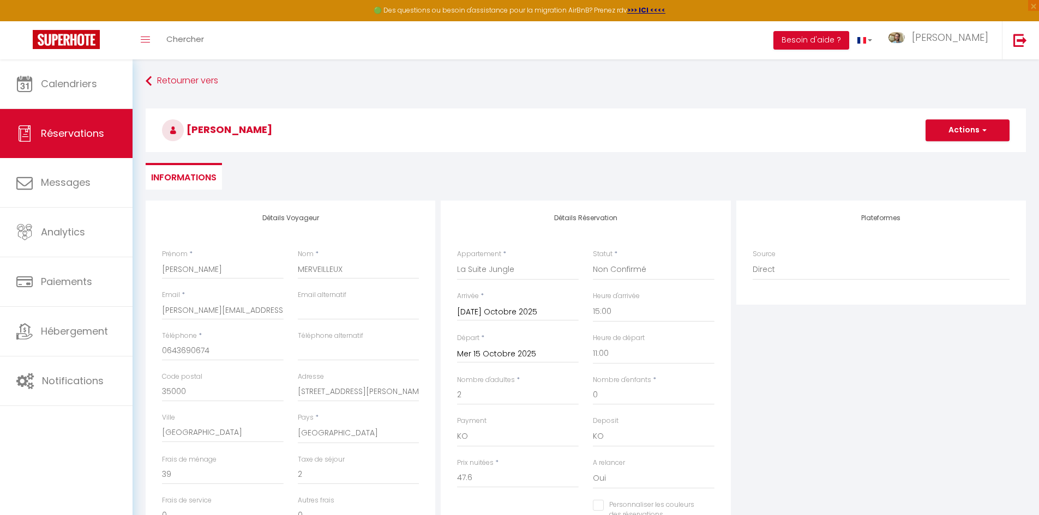
scroll to position [0, 0]
click at [976, 137] on button "Actions" at bounding box center [967, 131] width 84 height 22
click at [956, 159] on link "Enregistrer" at bounding box center [956, 155] width 86 height 14
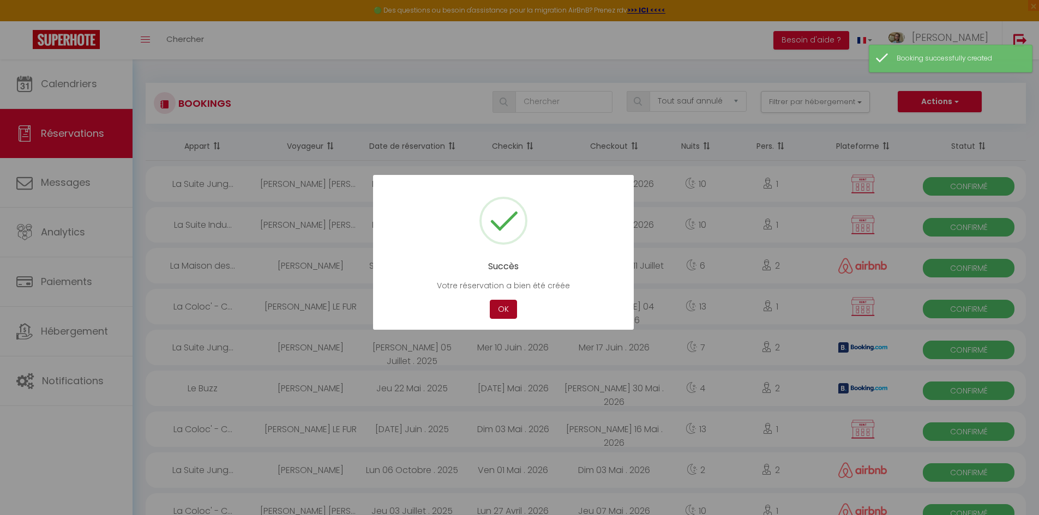
click at [502, 311] on button "OK" at bounding box center [503, 309] width 27 height 19
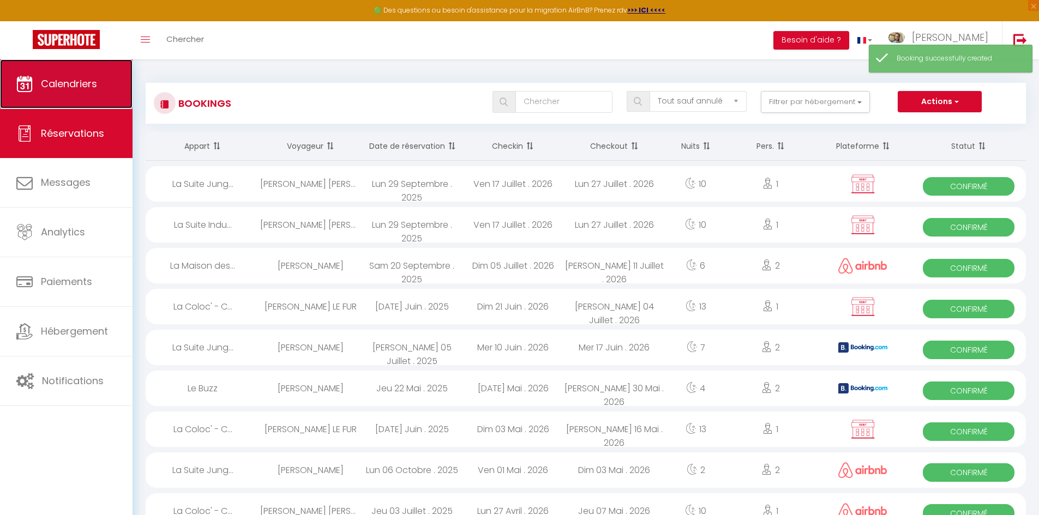
click at [54, 83] on span "Calendriers" at bounding box center [69, 84] width 56 height 14
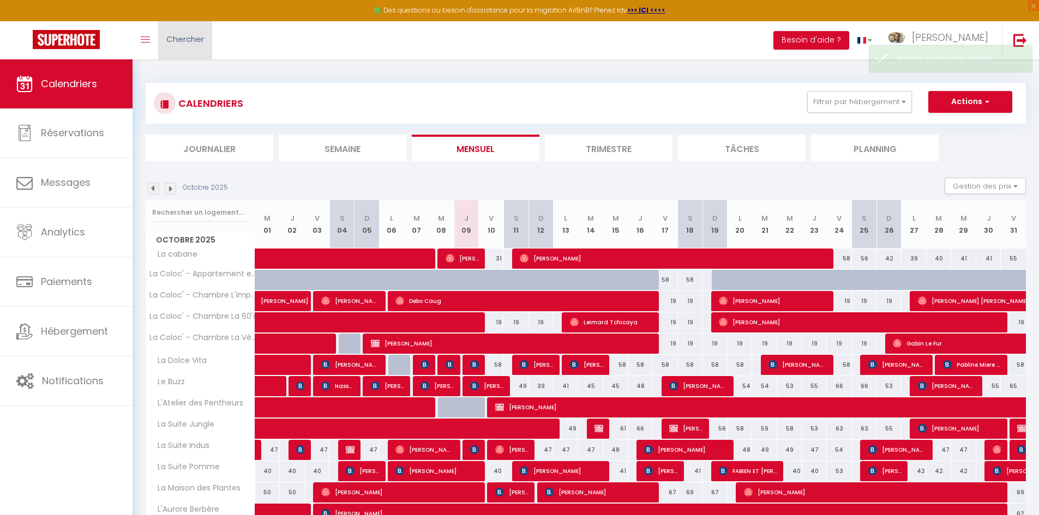
click at [201, 41] on span "Chercher" at bounding box center [185, 38] width 38 height 11
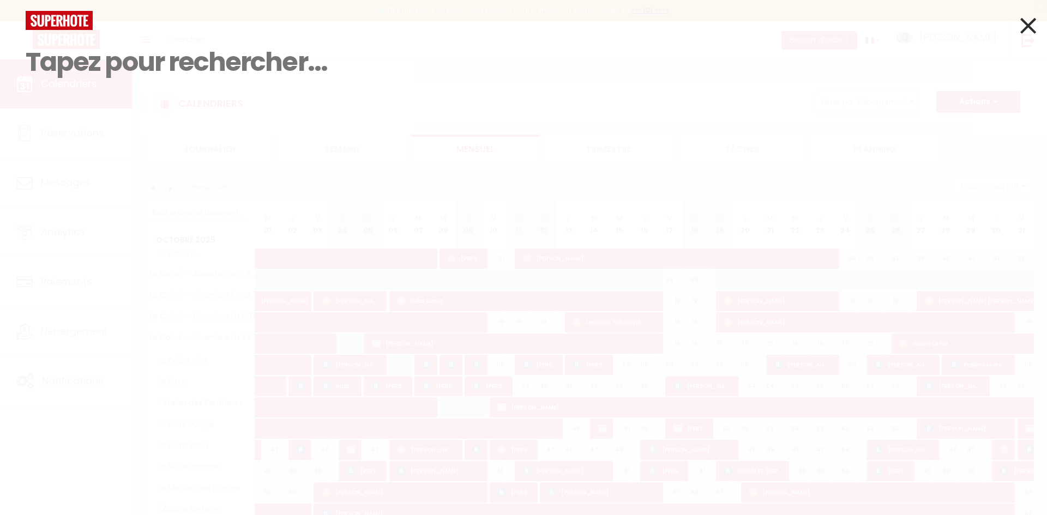
click at [1022, 29] on icon at bounding box center [1028, 25] width 16 height 27
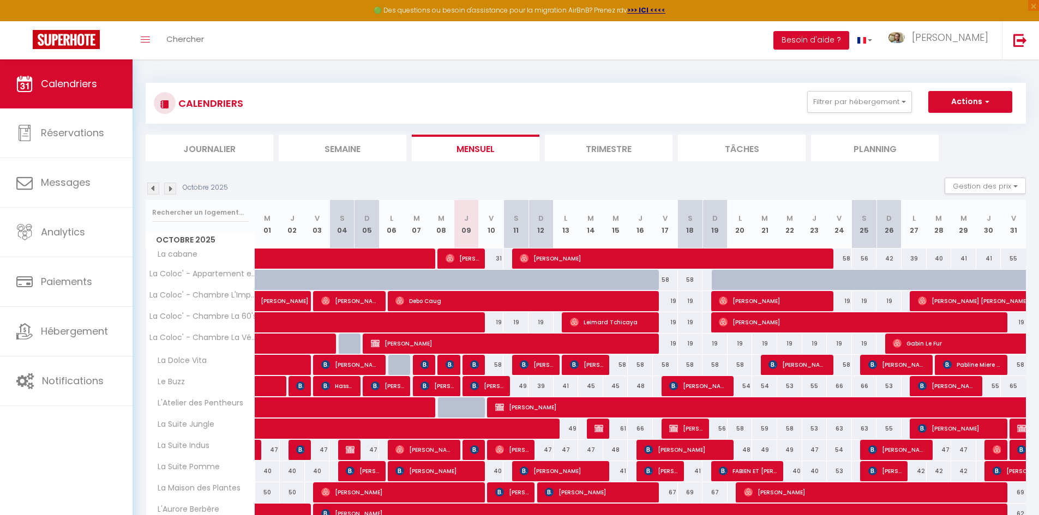
click at [605, 431] on div "61" at bounding box center [615, 429] width 25 height 20
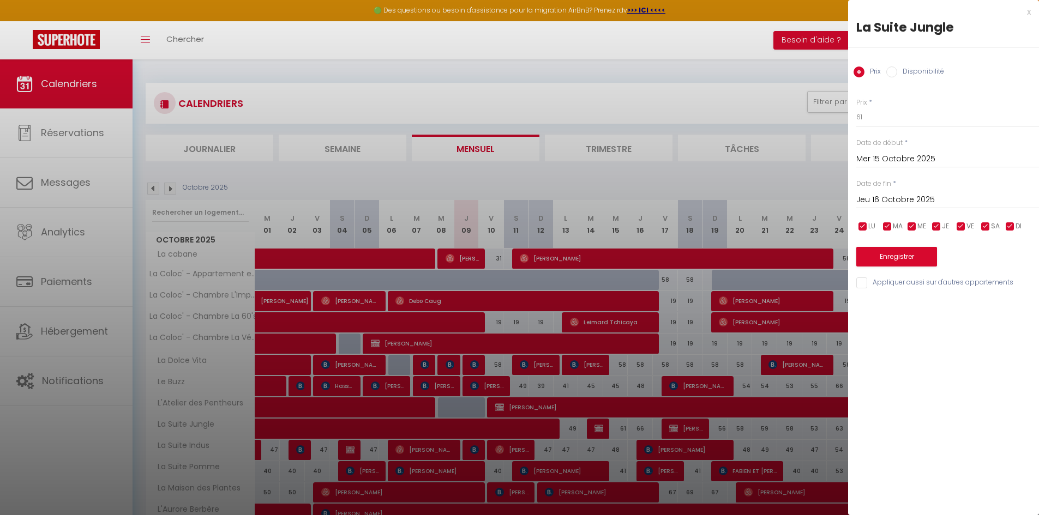
drag, startPoint x: 582, startPoint y: 435, endPoint x: 588, endPoint y: 435, distance: 6.0
click at [584, 434] on div at bounding box center [519, 257] width 1039 height 515
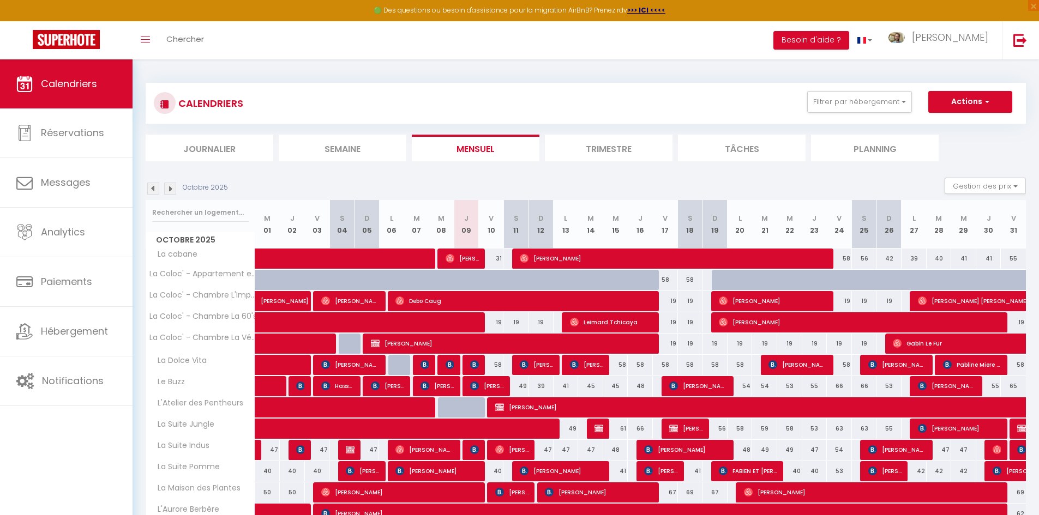
click at [596, 429] on body "🟢 Des questions ou besoin d'assistance pour la migration AirBnB? Prenez rdv >>>…" at bounding box center [519, 325] width 1039 height 532
click at [599, 433] on span "Joseph MERVEILLEUX" at bounding box center [598, 428] width 8 height 21
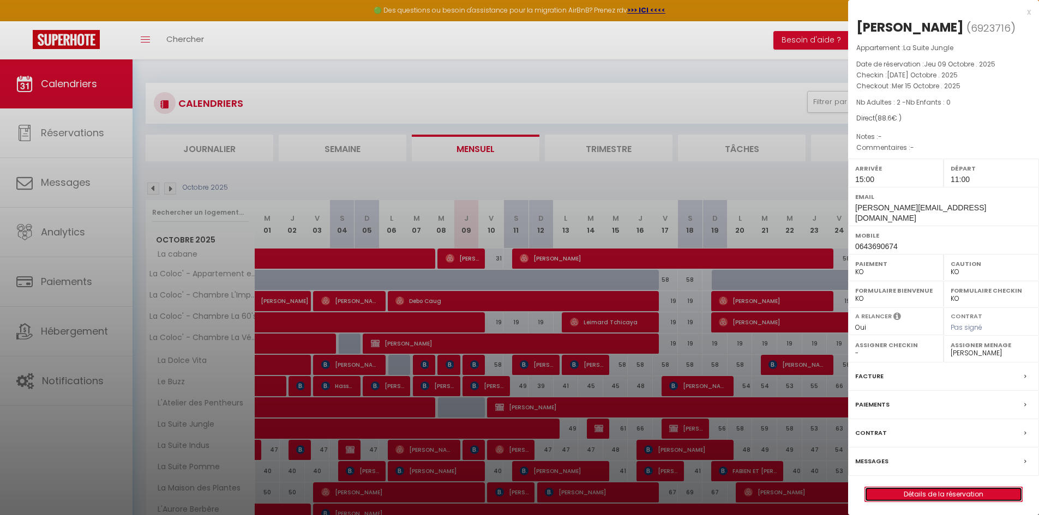
click at [982, 500] on link "Détails de la réservation" at bounding box center [943, 494] width 157 height 14
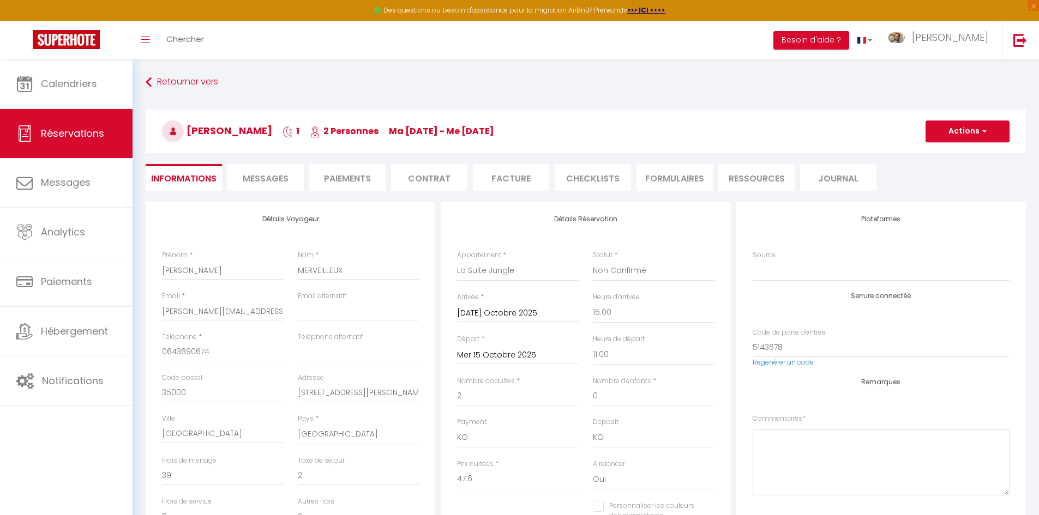
click at [368, 179] on li "Paiements" at bounding box center [347, 177] width 76 height 27
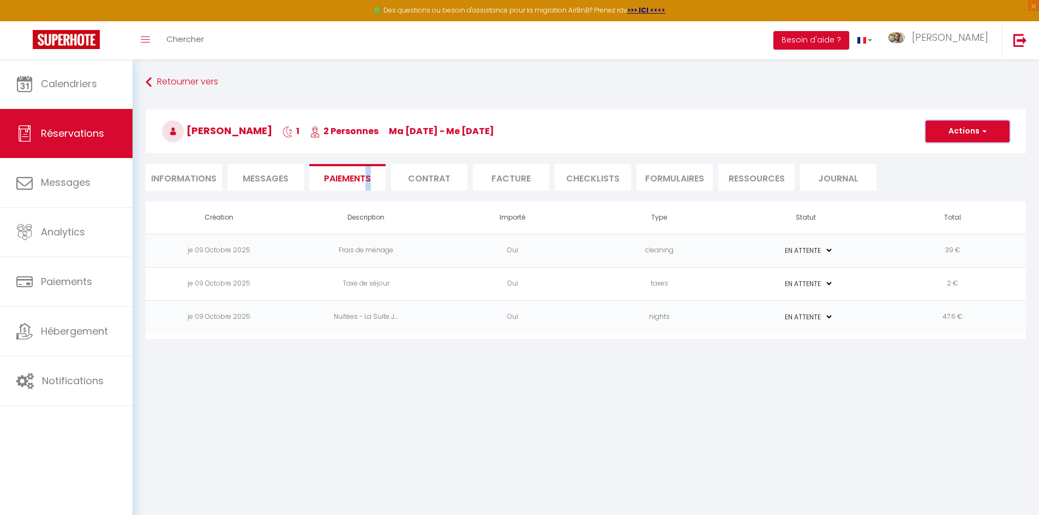
click at [975, 133] on button "Actions" at bounding box center [967, 131] width 84 height 22
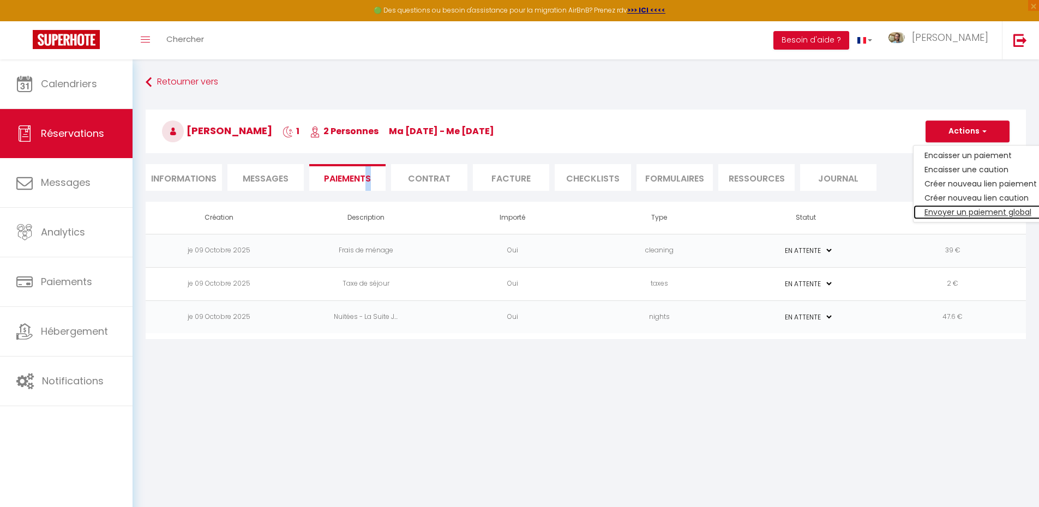
click at [991, 213] on link "Envoyer un paiement global" at bounding box center [980, 212] width 134 height 14
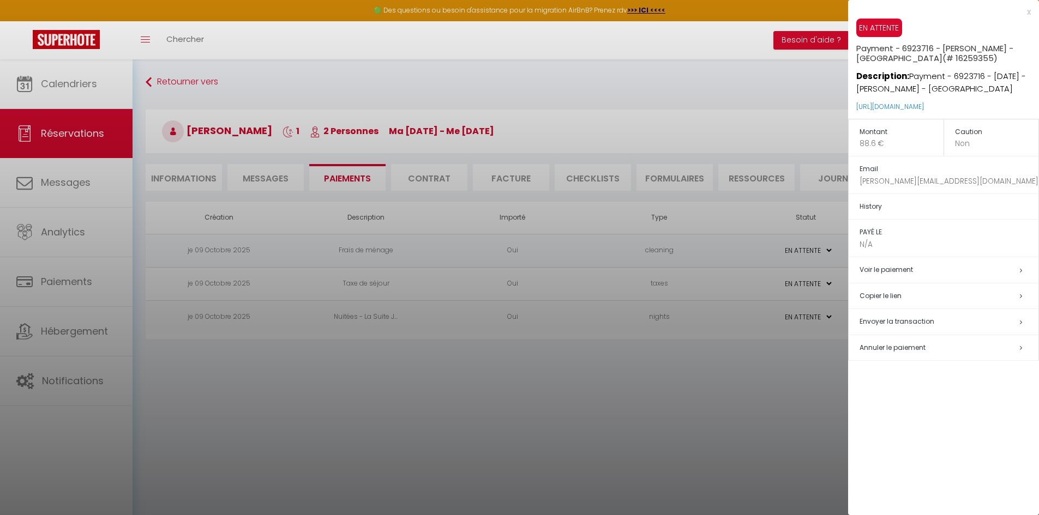
click at [918, 323] on span "Envoyer la transaction" at bounding box center [896, 321] width 75 height 9
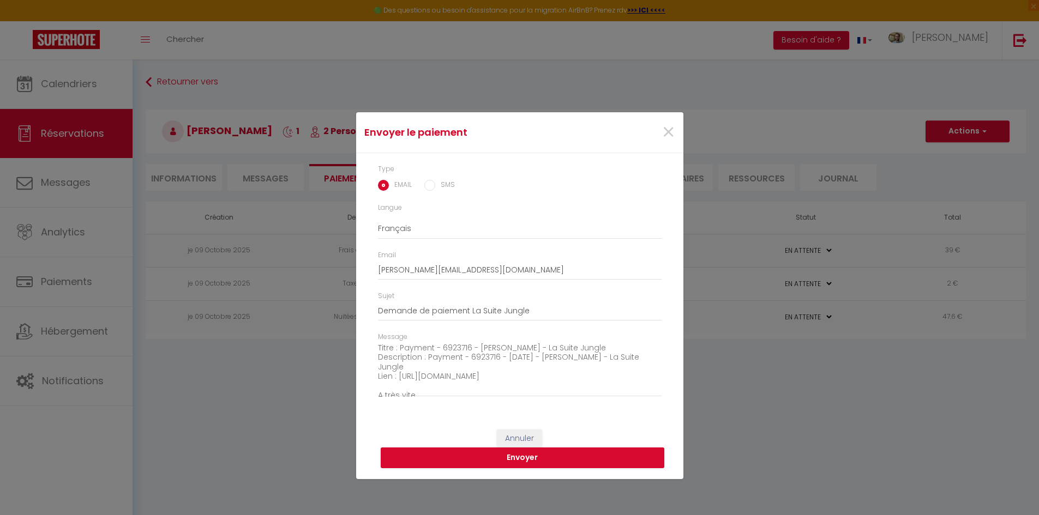
scroll to position [31, 0]
click at [551, 460] on button "Envoyer" at bounding box center [522, 458] width 283 height 21
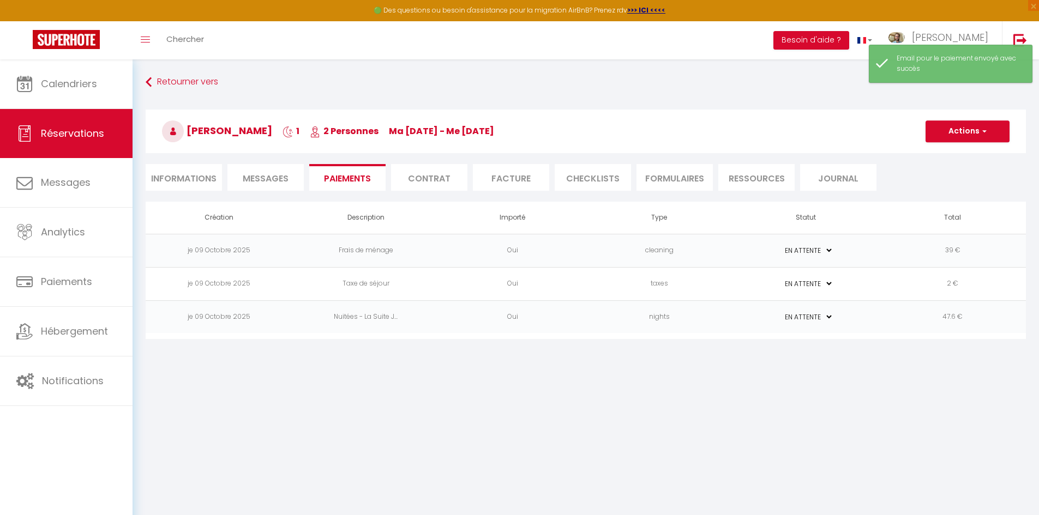
click at [275, 179] on span "Messages" at bounding box center [266, 178] width 46 height 13
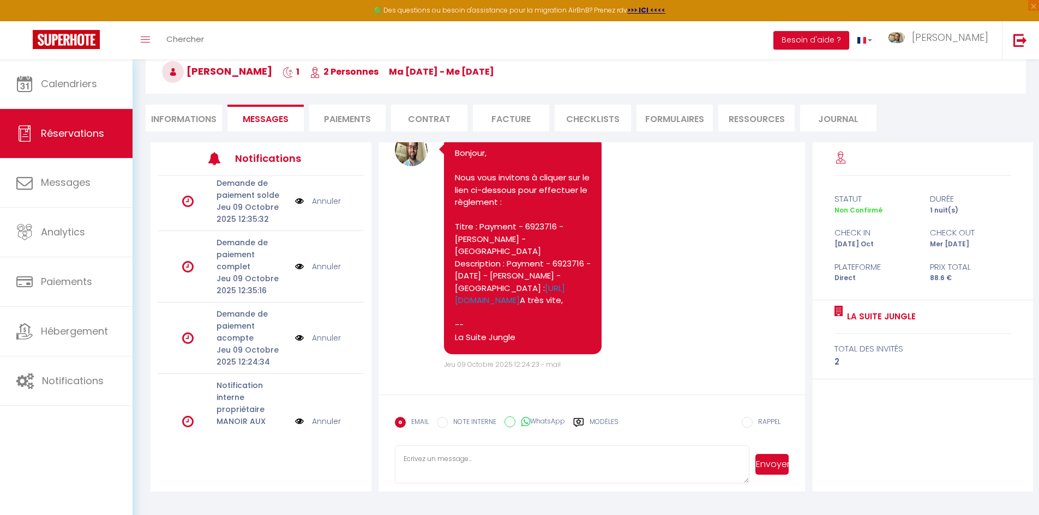
scroll to position [583, 0]
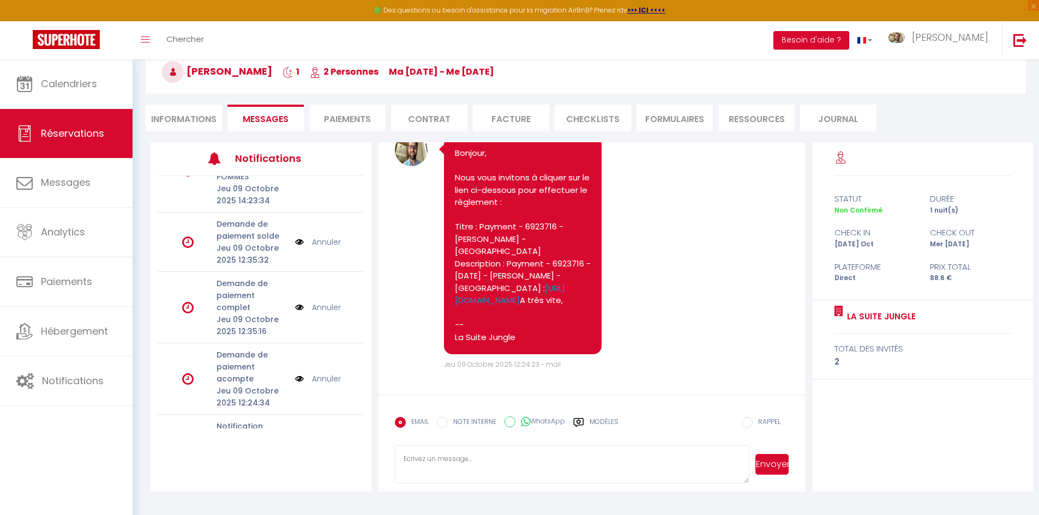
click at [173, 122] on li "Informations" at bounding box center [184, 118] width 76 height 27
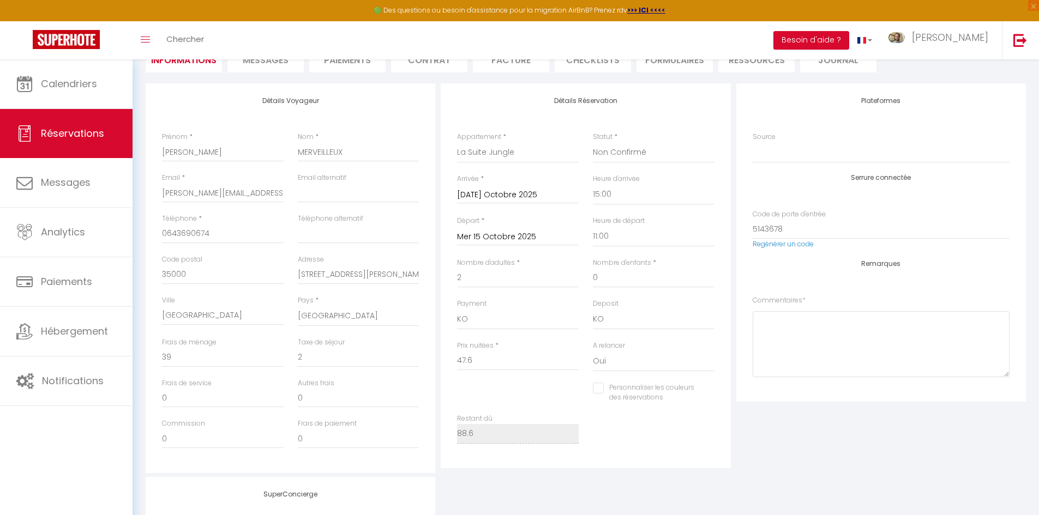
scroll to position [114, 0]
click at [351, 69] on li "Paiements" at bounding box center [347, 63] width 76 height 27
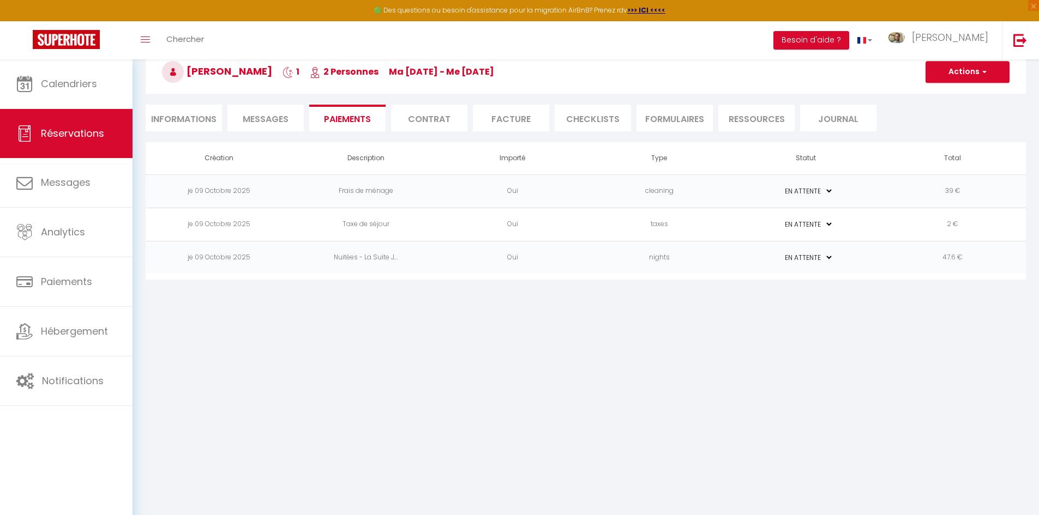
scroll to position [59, 0]
click at [281, 119] on span "Messages" at bounding box center [266, 119] width 46 height 13
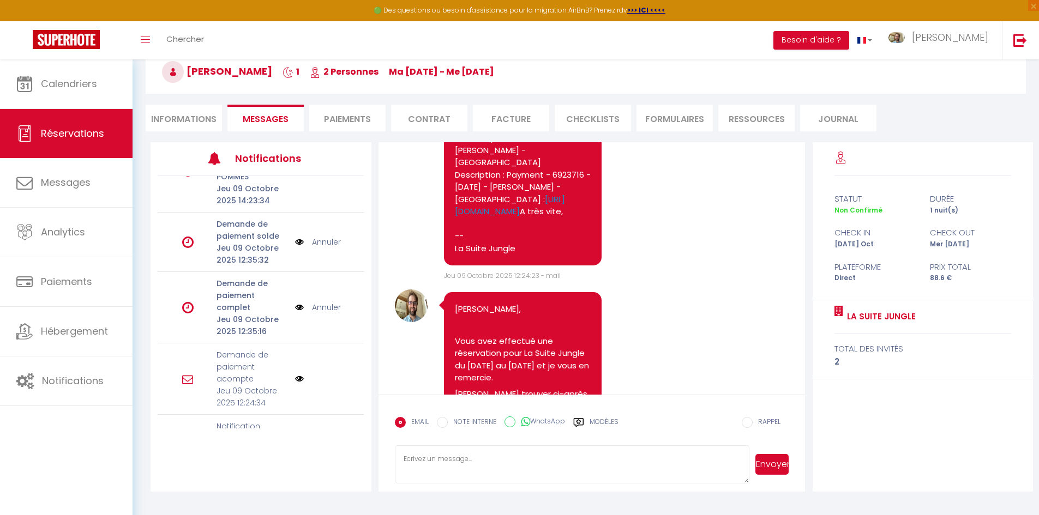
scroll to position [164, 0]
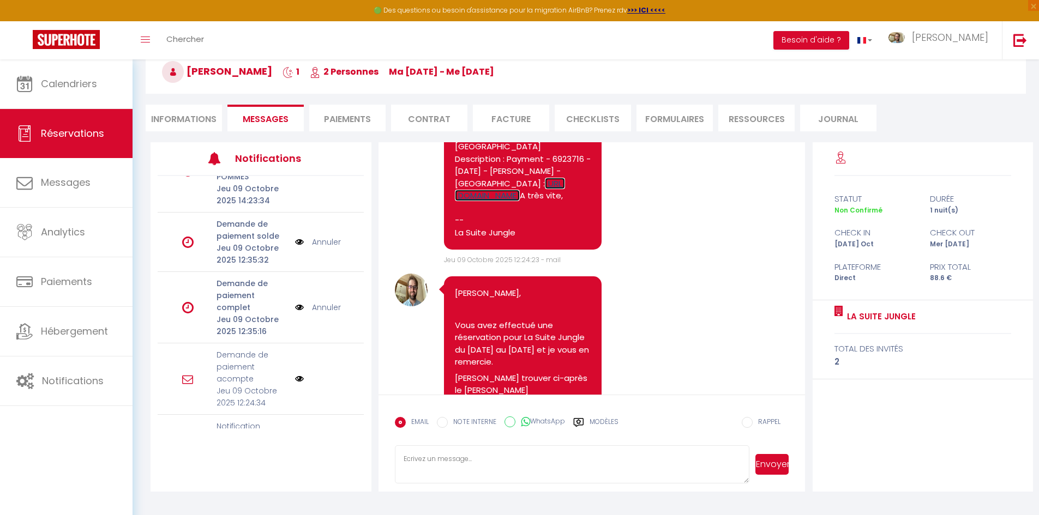
click at [476, 202] on link "https://superhote.com/applink/p/NMzqbHBr" at bounding box center [510, 190] width 110 height 24
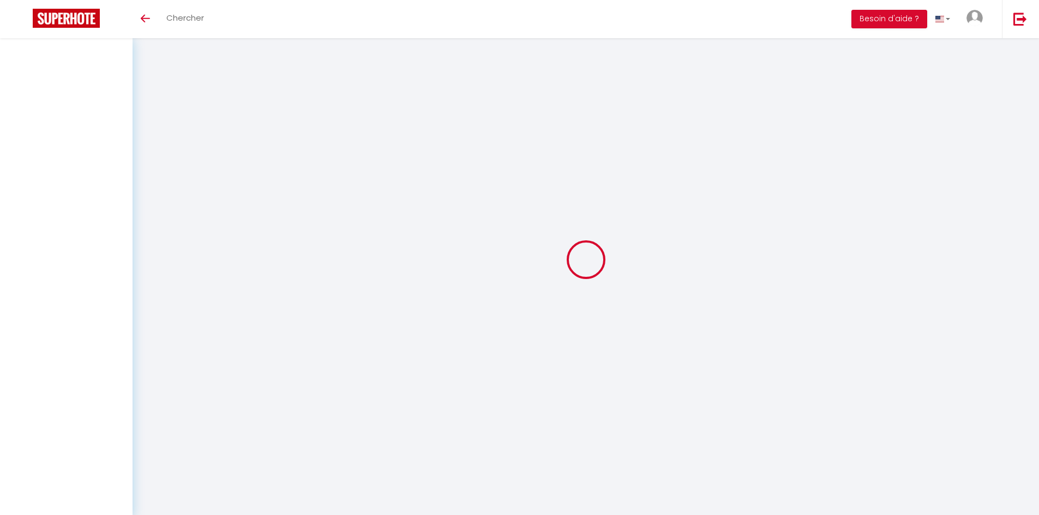
select select
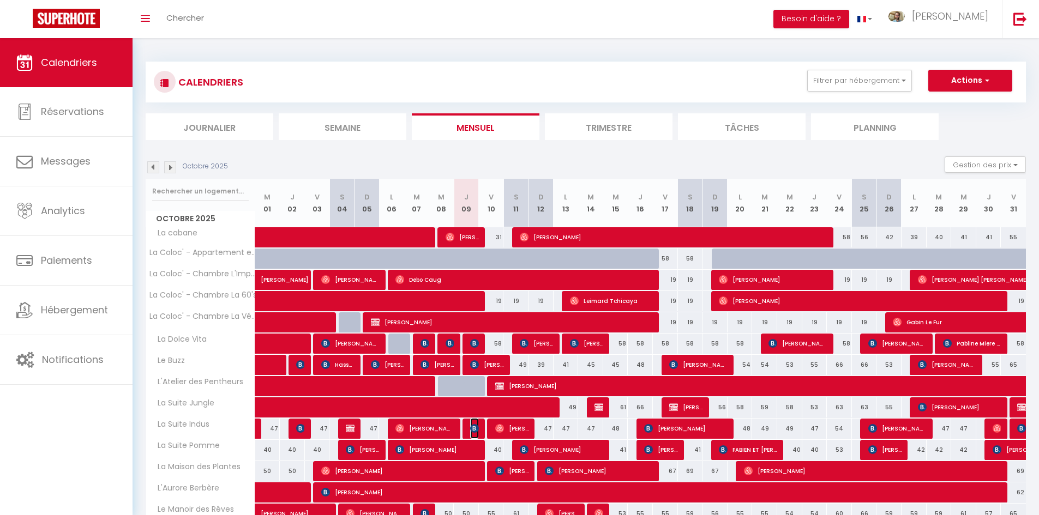
click at [475, 429] on img at bounding box center [474, 428] width 9 height 9
select select "OK"
select select "KO"
select select "1"
select select "0"
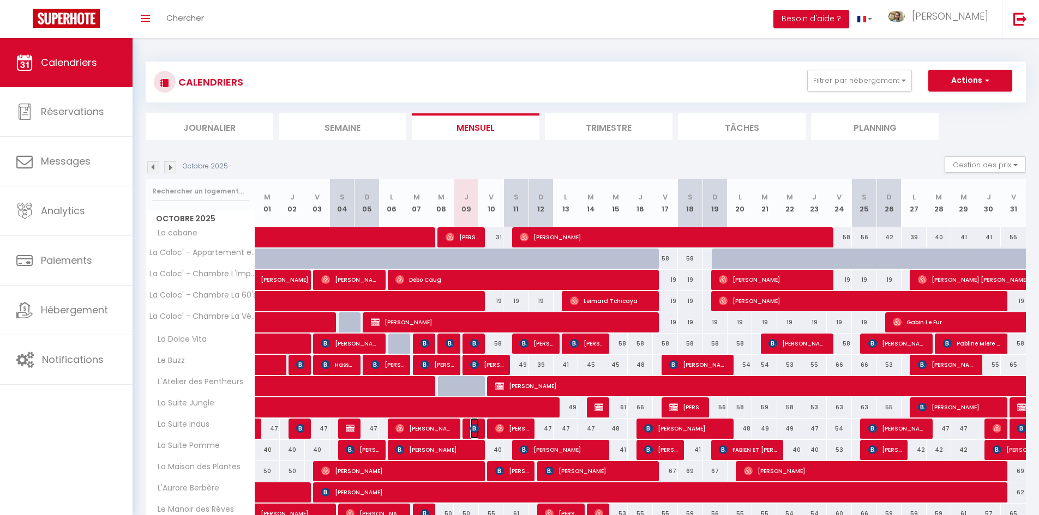
select select "1"
select select
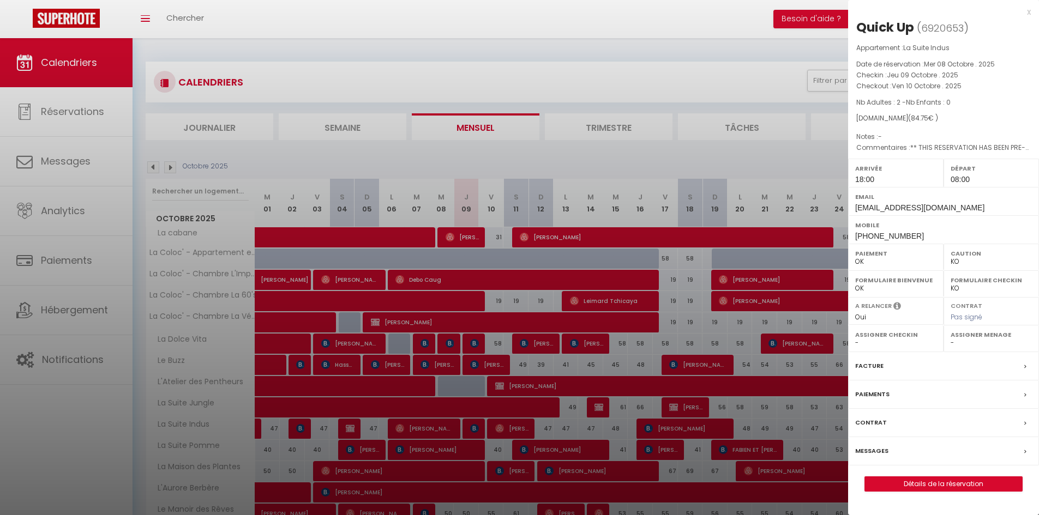
click at [1023, 8] on div "x" at bounding box center [939, 11] width 183 height 13
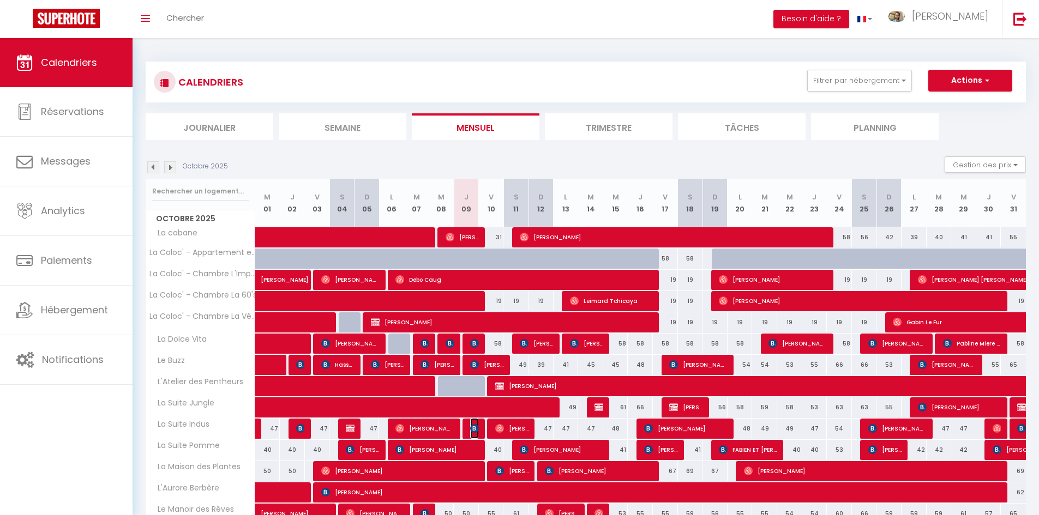
click at [475, 430] on img at bounding box center [474, 428] width 9 height 9
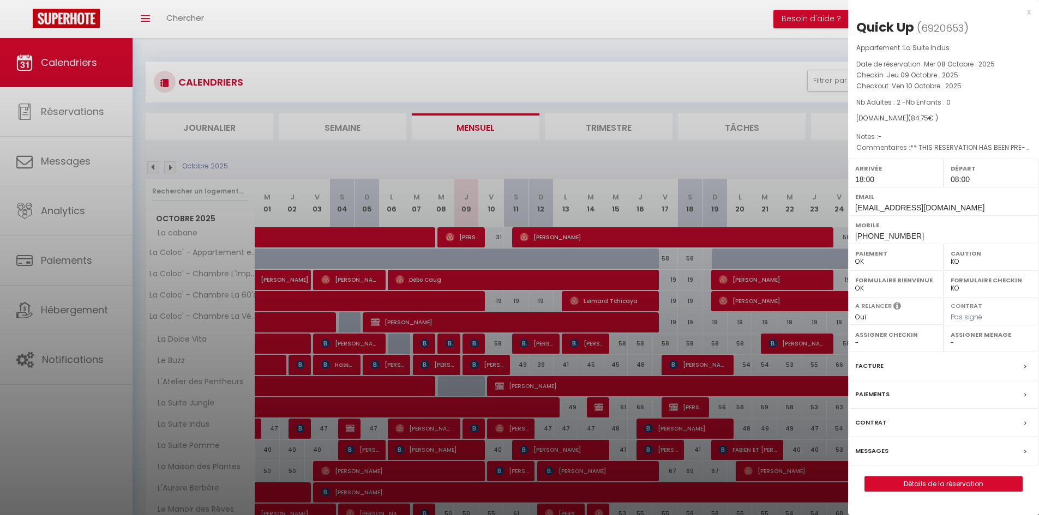
click at [1027, 14] on div "x" at bounding box center [939, 11] width 183 height 13
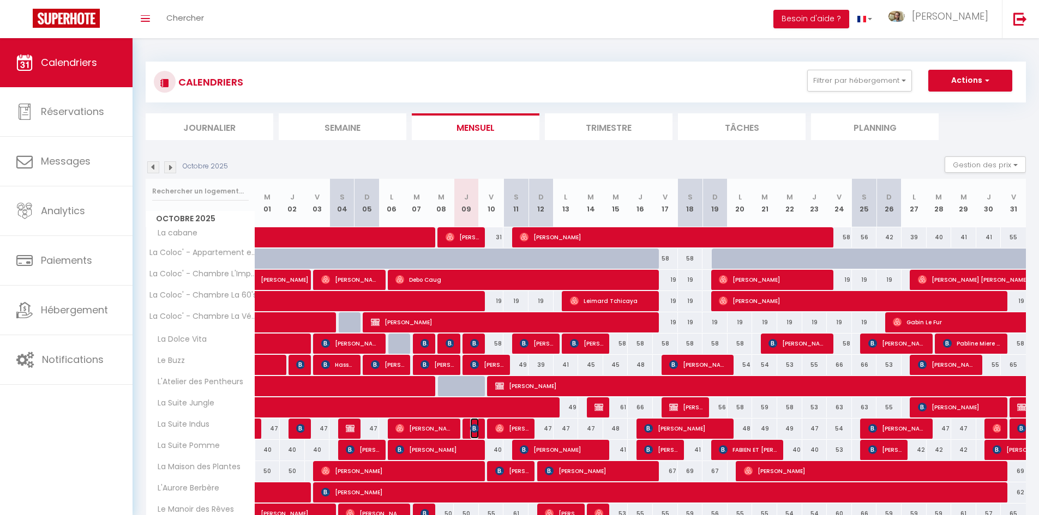
click at [474, 430] on img at bounding box center [474, 428] width 9 height 9
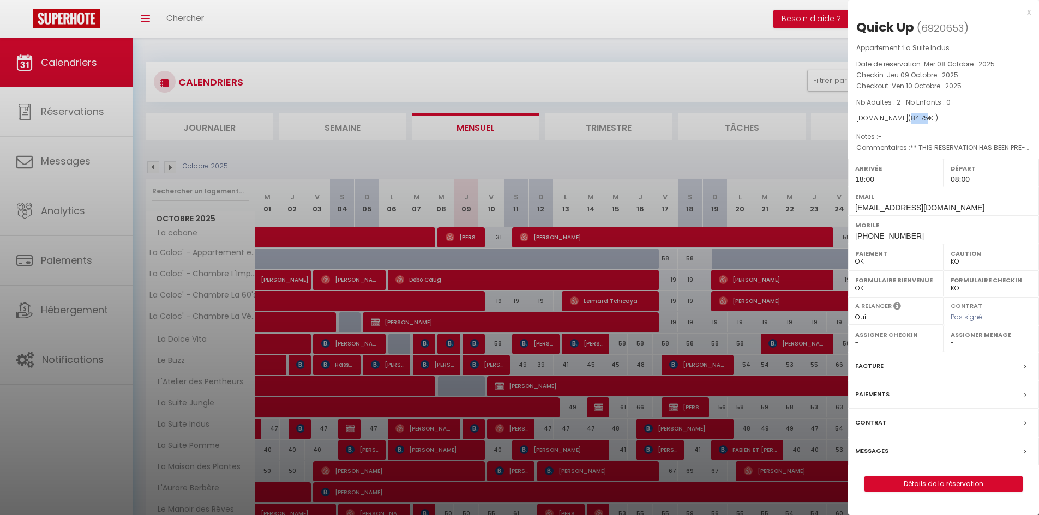
drag, startPoint x: 921, startPoint y: 117, endPoint x: 906, endPoint y: 117, distance: 15.8
click at [908, 117] on span "( 84.75 € )" at bounding box center [923, 117] width 30 height 9
click at [1025, 15] on div "x" at bounding box center [939, 11] width 183 height 13
